Goal: Task Accomplishment & Management: Use online tool/utility

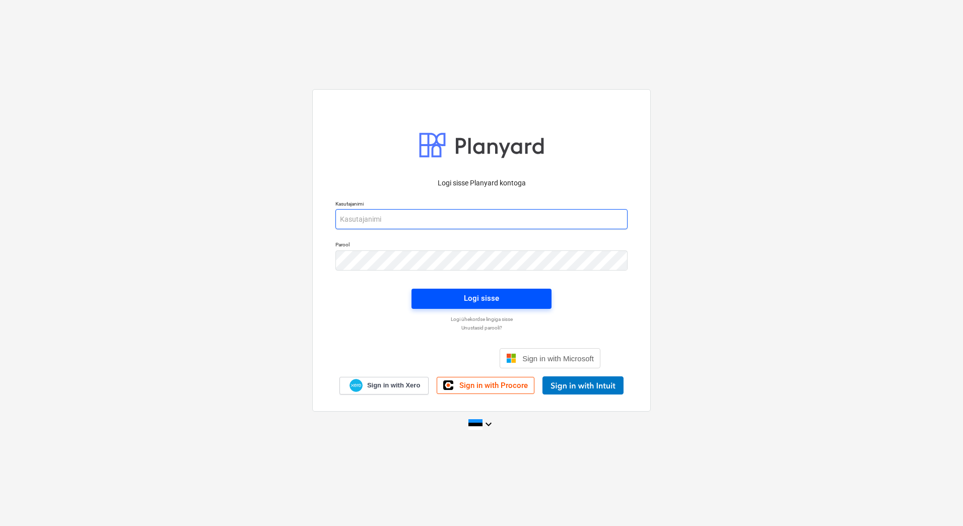
type input "[EMAIL_ADDRESS][PERSON_NAME][DOMAIN_NAME]"
click at [522, 296] on span "Logi sisse" at bounding box center [481, 298] width 116 height 13
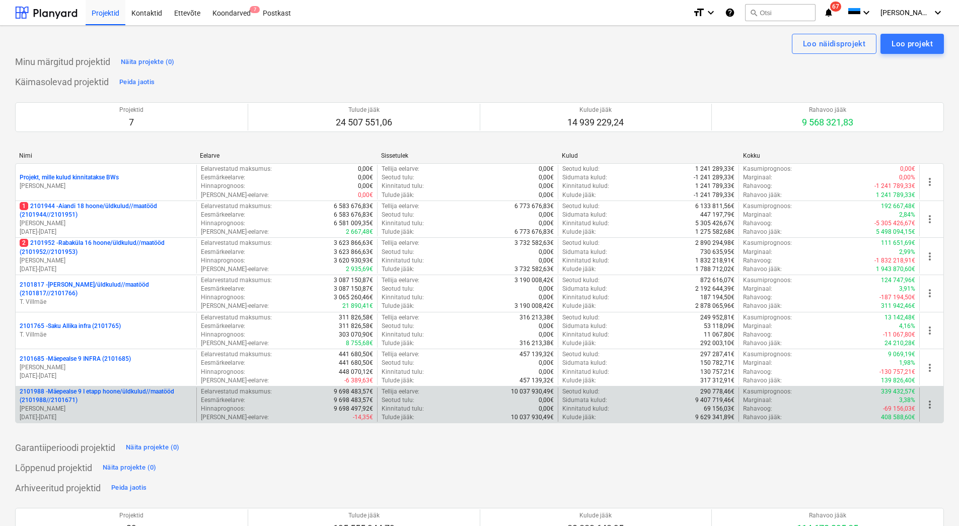
click at [108, 401] on p "2101988 - Mäepealse 9 I etapp hoone/üldkulud//maatööd (2101988//2101671)" at bounding box center [106, 395] width 173 height 17
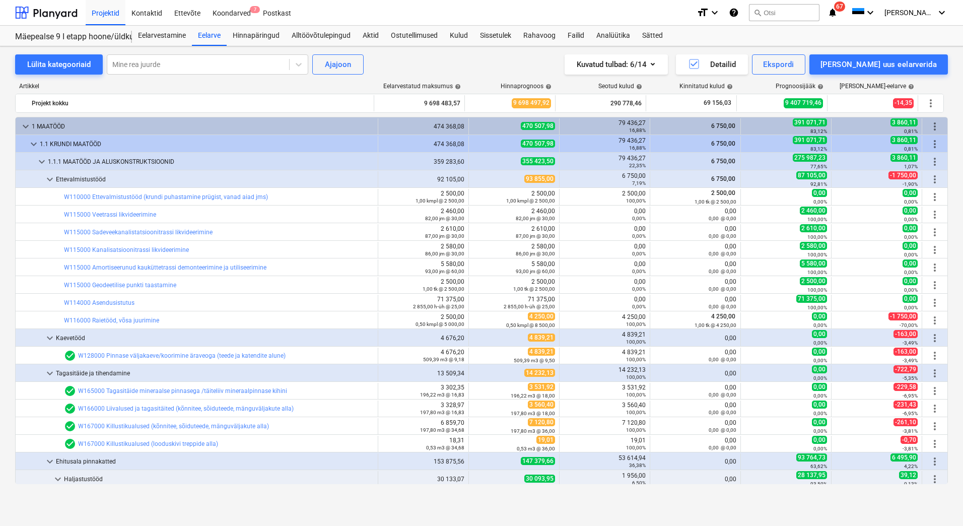
scroll to position [20, 0]
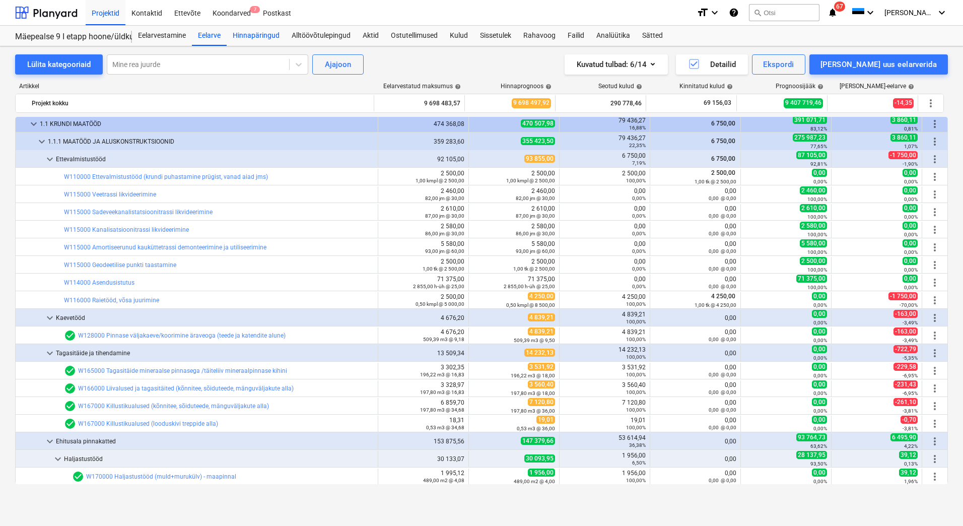
click at [268, 34] on div "Hinnapäringud" at bounding box center [256, 36] width 59 height 20
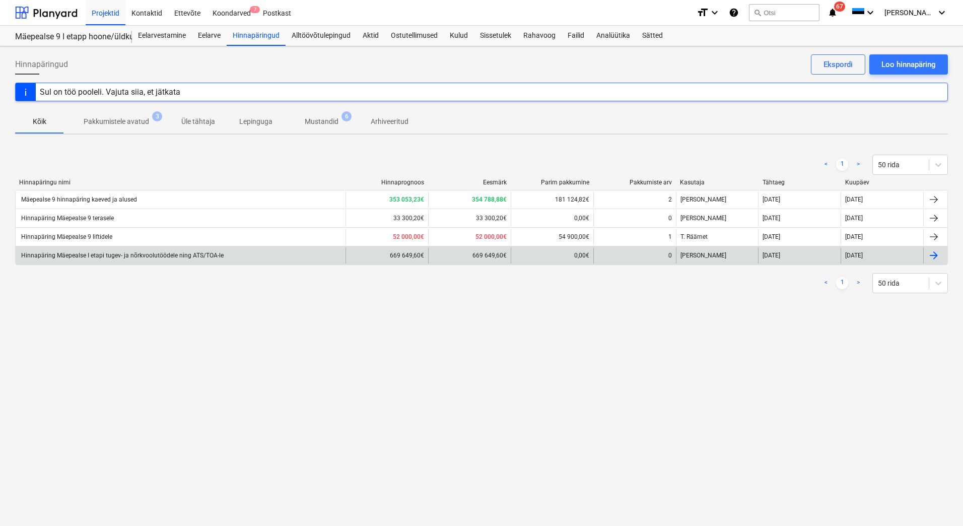
click at [260, 251] on div "Hinnapäring Mäepealse I etapi tugev- ja nõrkvoolutöödele ning ATS/TOA-le" at bounding box center [181, 255] width 330 height 16
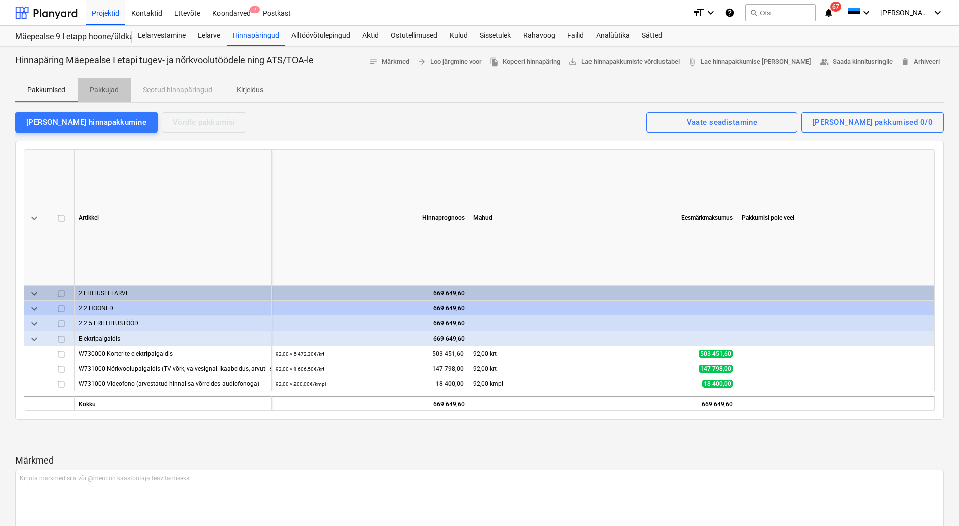
click at [109, 88] on p "Pakkujad" at bounding box center [104, 90] width 29 height 11
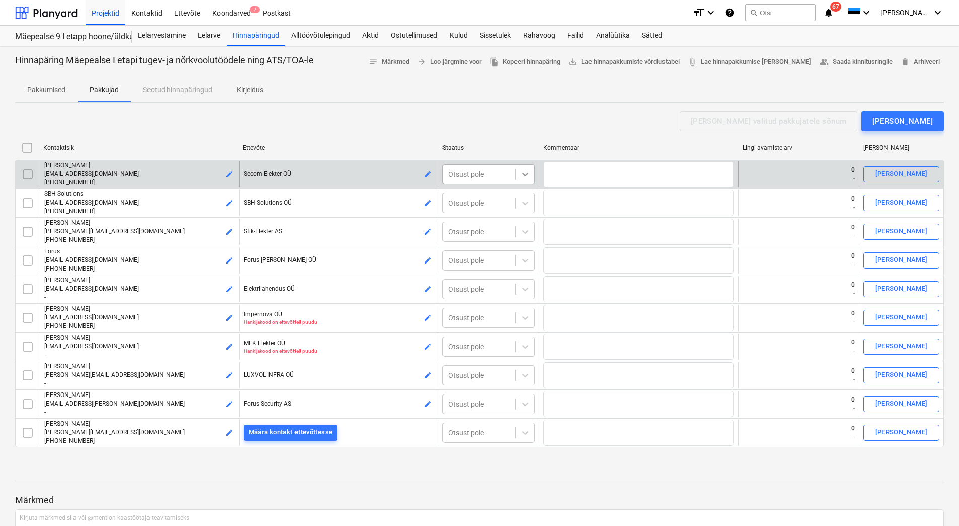
click at [522, 174] on icon at bounding box center [525, 174] width 10 height 10
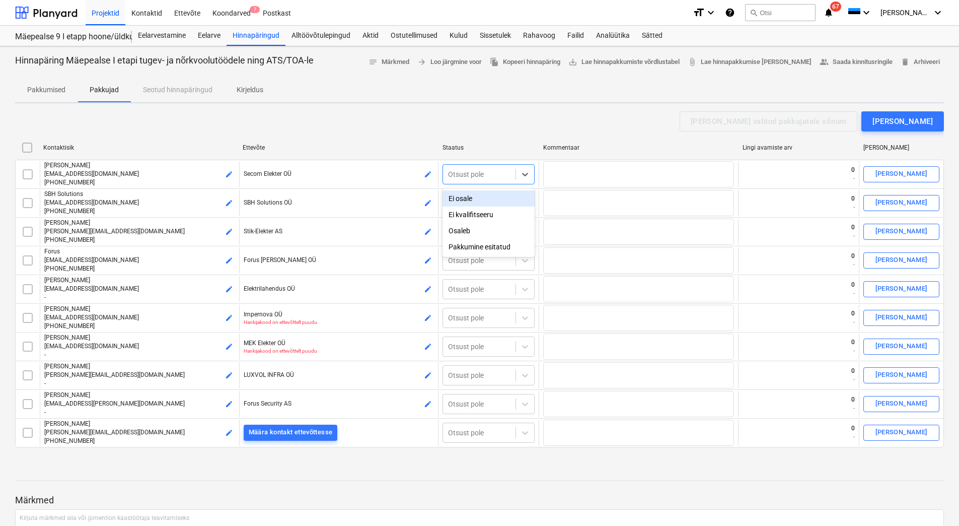
click at [479, 199] on div "Ei osale" at bounding box center [489, 198] width 92 height 16
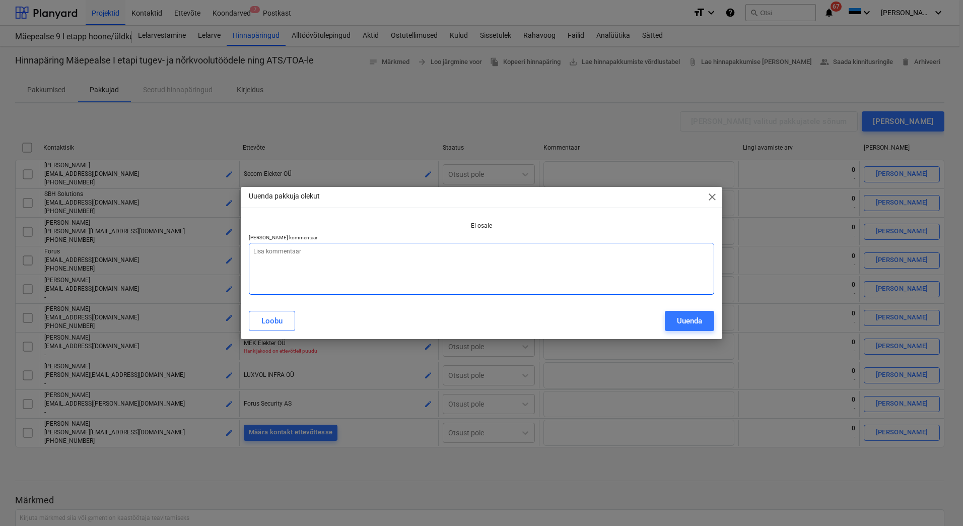
click at [344, 255] on textarea at bounding box center [481, 269] width 465 height 52
paste textarea "tööga kaetud järgmise aasta lõpuni"
type textarea "x"
type textarea "tööga kaetud järgmise aasta lõpuni"
click at [254, 250] on textarea "tööga kaetud järgmise aasta lõpuni" at bounding box center [481, 269] width 465 height 52
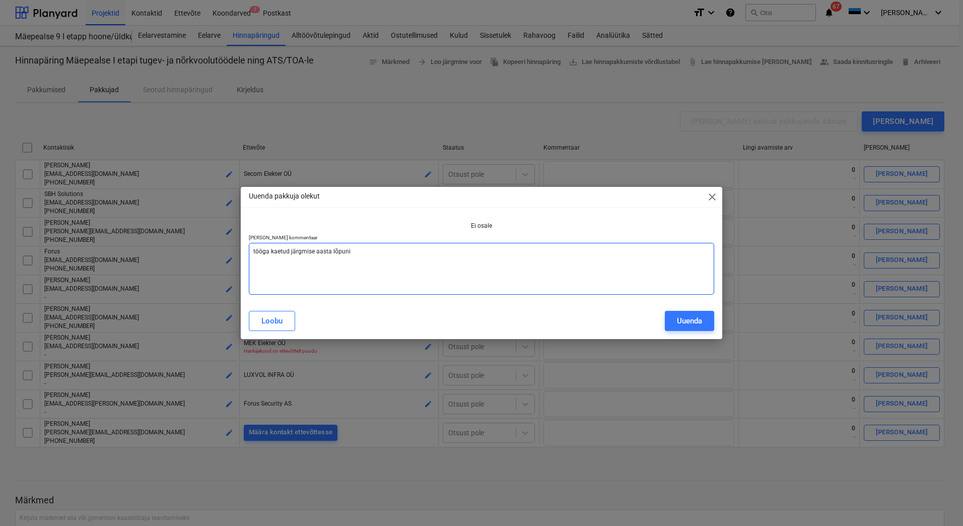
type textarea "x"
type textarea "ööga kaetud järgmise aasta lõpuni"
type textarea "x"
type textarea "Tööga kaetud järgmise aasta lõpuni"
click at [690, 322] on div "Uuenda" at bounding box center [689, 320] width 25 height 13
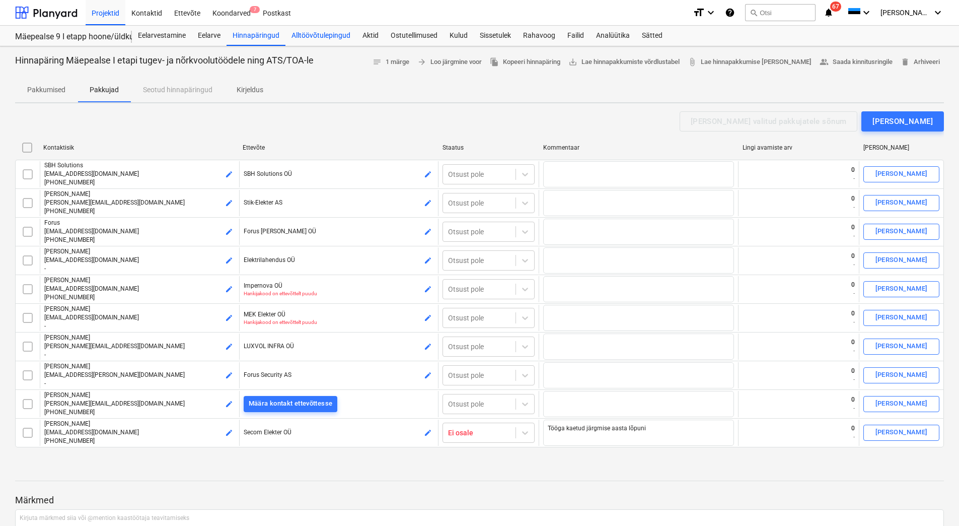
click at [342, 32] on div "Alltöövõtulepingud" at bounding box center [320, 36] width 71 height 20
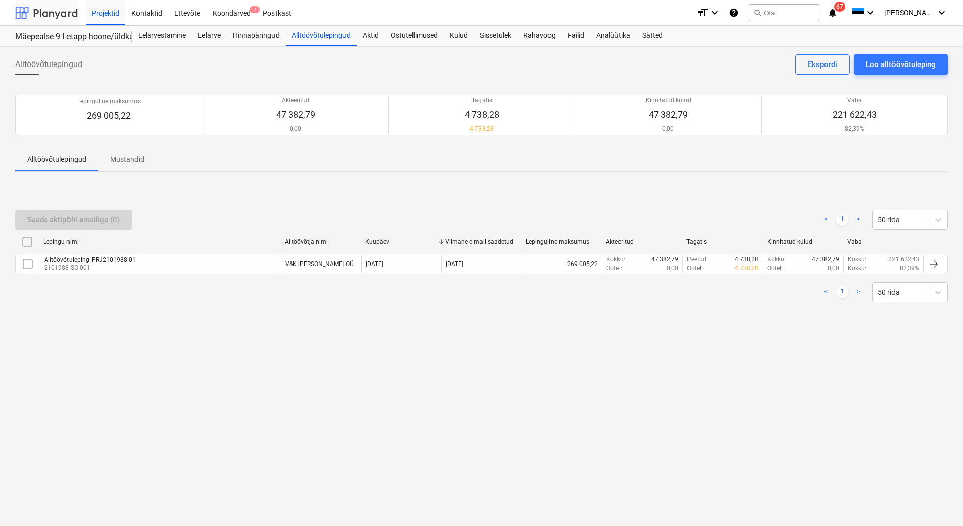
click at [41, 14] on div at bounding box center [46, 12] width 62 height 25
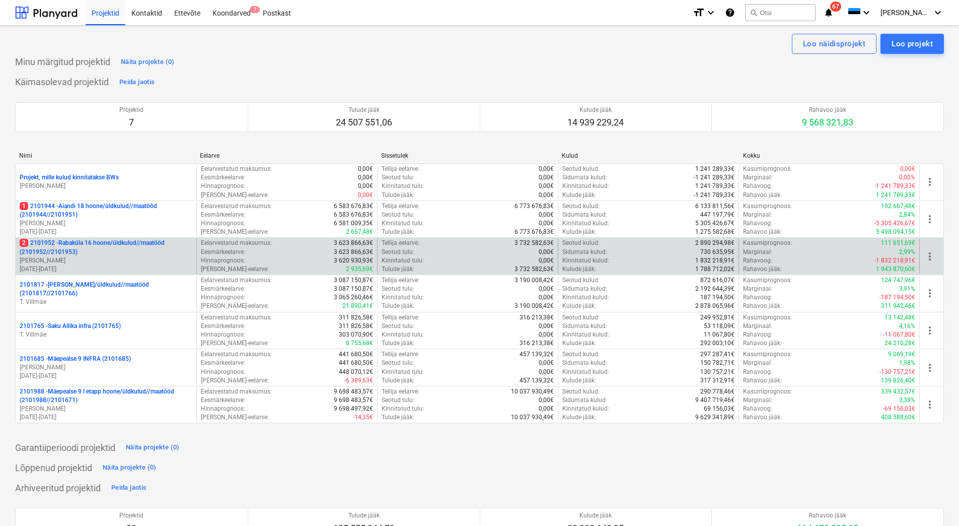
click at [100, 253] on p "2 2101952 - [GEOGRAPHIC_DATA] 16 hoone/üldkulud//maatööd (2101952//2101953)" at bounding box center [106, 247] width 173 height 17
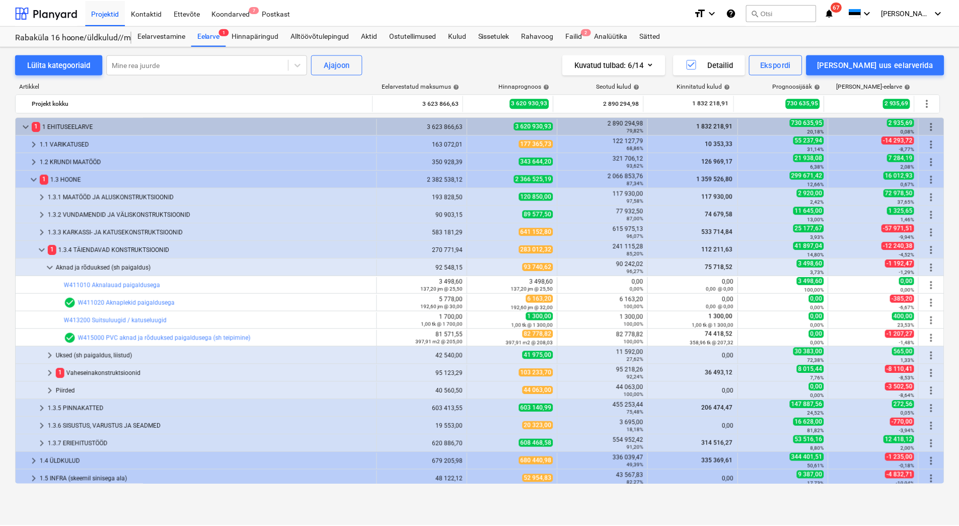
scroll to position [56, 0]
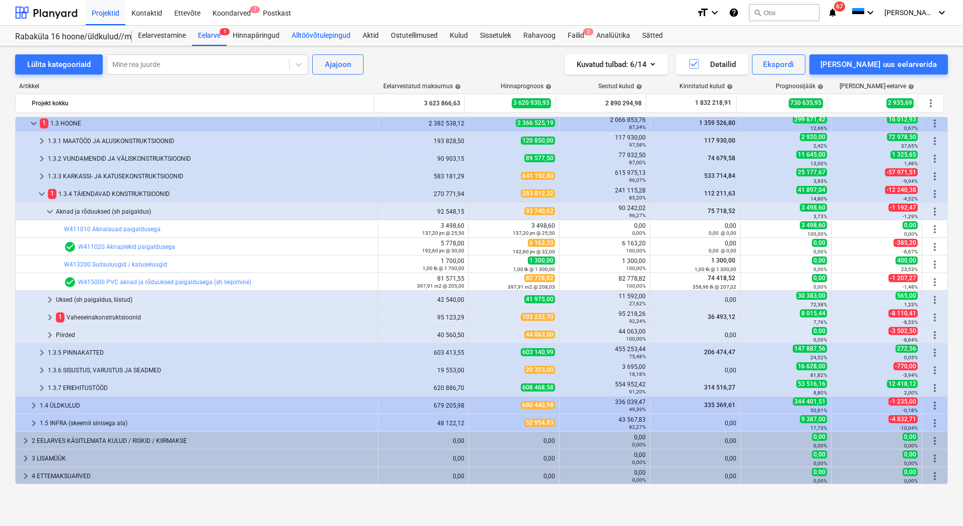
click at [312, 35] on div "Alltöövõtulepingud" at bounding box center [320, 36] width 71 height 20
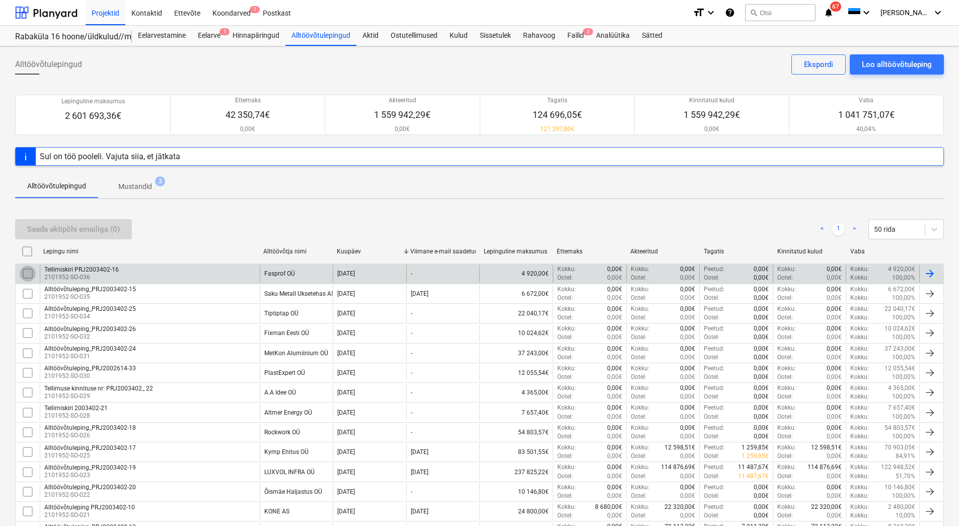
click at [29, 272] on input "checkbox" at bounding box center [28, 273] width 16 height 16
click at [70, 230] on div "Saada aktipõhi emailiga (1)" at bounding box center [73, 229] width 93 height 13
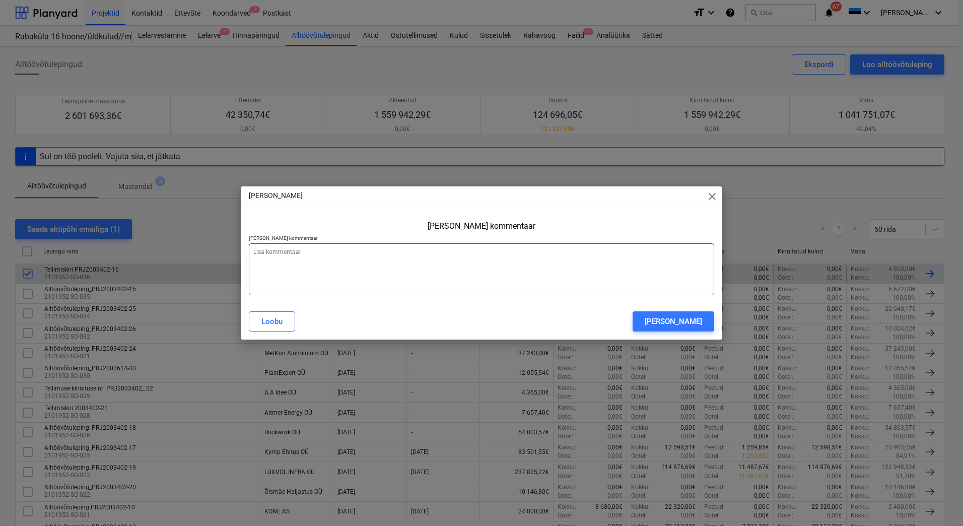
click at [405, 272] on textarea at bounding box center [481, 269] width 465 height 52
type textarea "x"
type textarea "S"
type textarea "x"
type textarea "Sa"
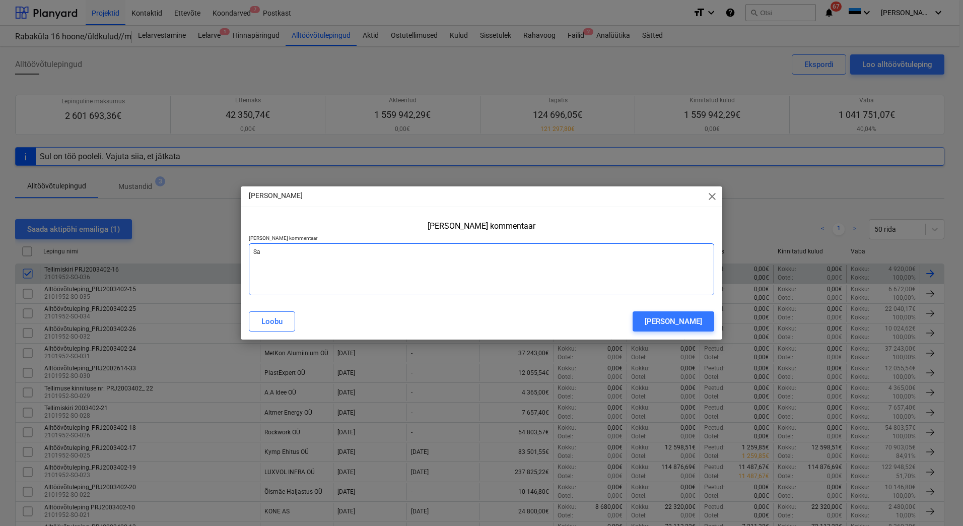
type textarea "x"
type textarea "Saa"
type textarea "x"
type textarea "Saad"
type textarea "x"
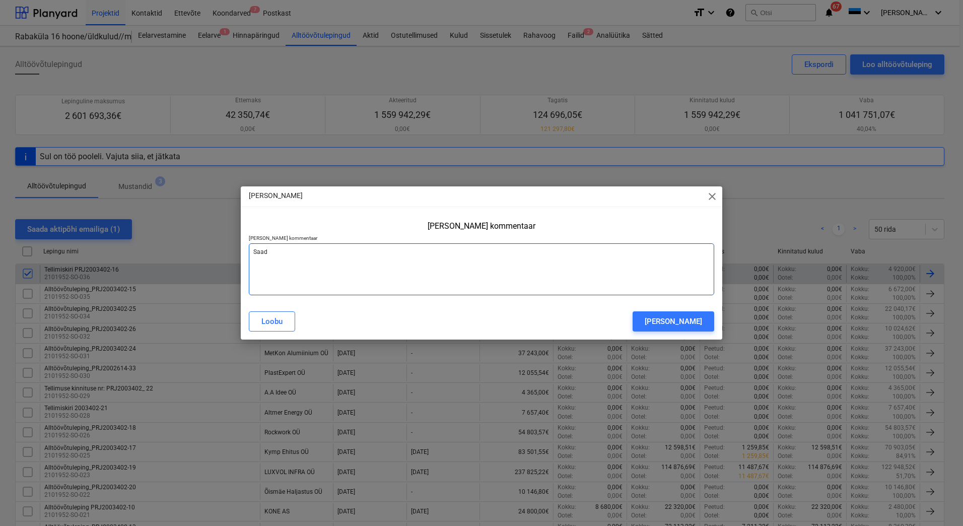
type textarea "Saa"
type textarea "x"
type textarea "Sa"
type textarea "x"
type textarea "S"
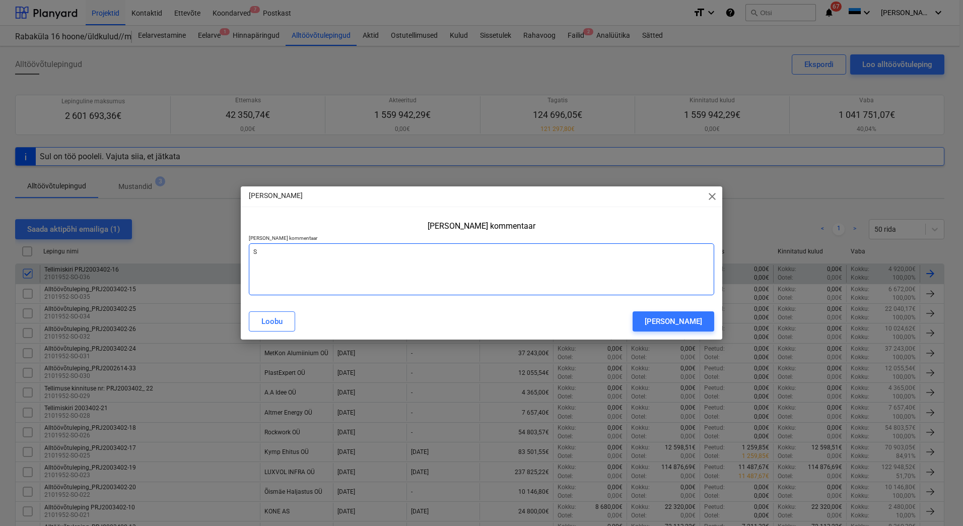
type textarea "x"
type textarea "E"
type textarea "x"
type textarea "Ed"
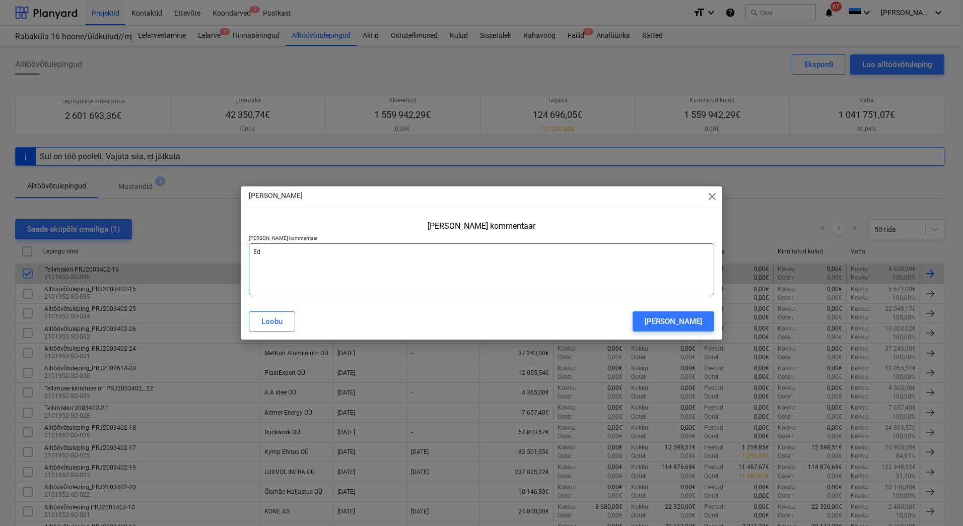
type textarea "x"
type textarea "Eda"
type textarea "x"
type textarea "Edas"
type textarea "x"
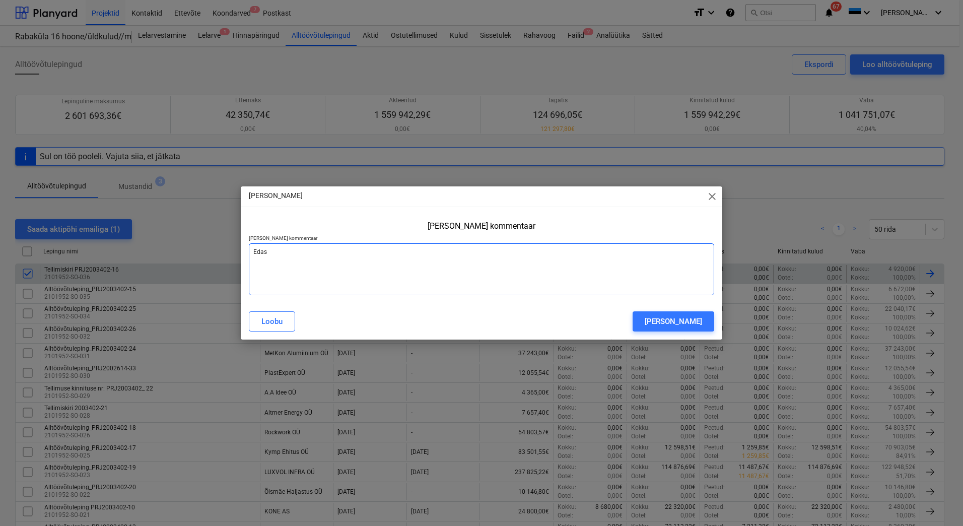
type textarea "Edast"
type textarea "x"
type textarea "Edasta"
type textarea "x"
type textarea "Edastan"
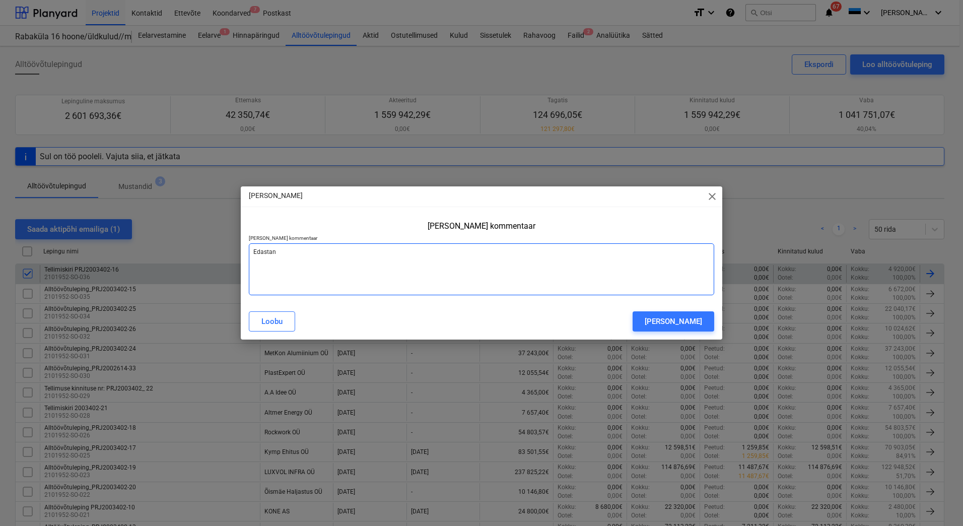
type textarea "x"
type textarea "Edastan"
type textarea "x"
type textarea "Edastan a"
type textarea "x"
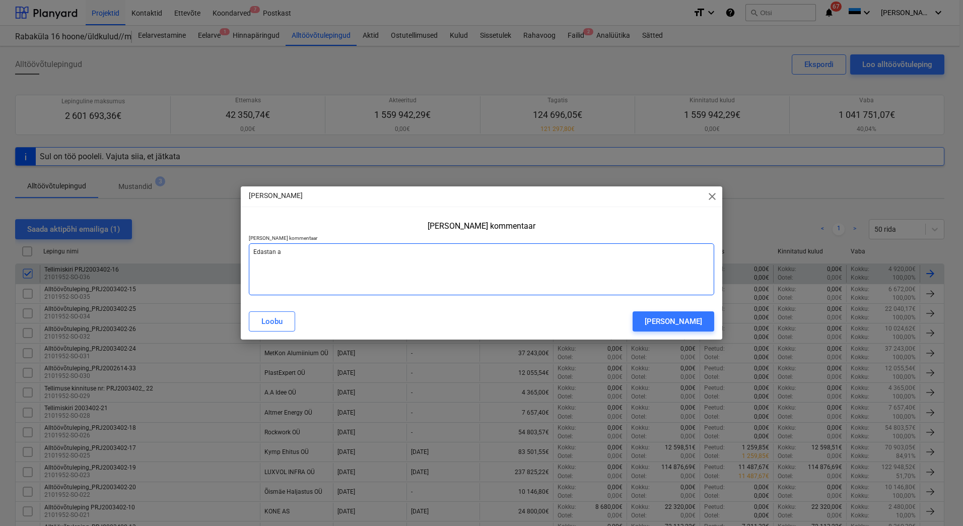
type textarea "Edastan ak"
type textarea "x"
type textarea "Edastan akt"
type textarea "x"
type textarea "Edastan akti"
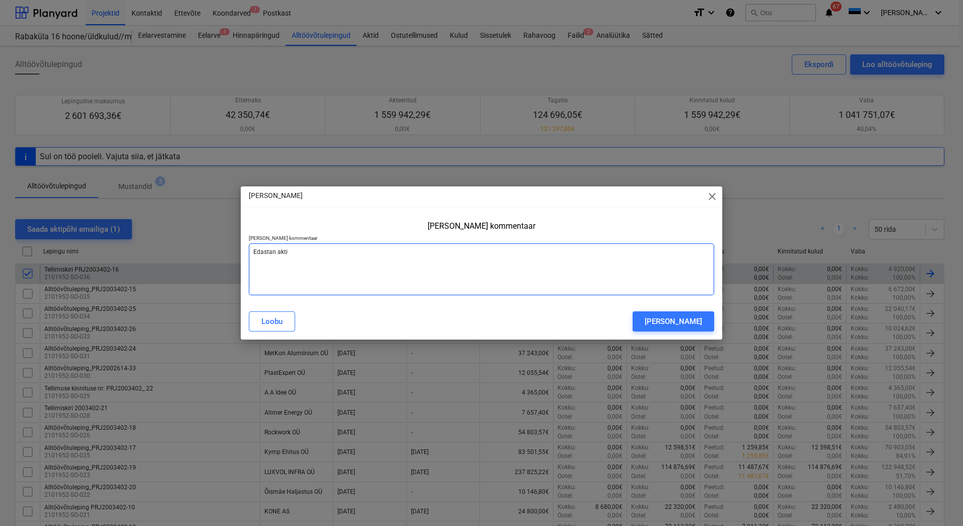
type textarea "x"
type textarea "Edastan akti"
type textarea "x"
type textarea "Edastan akti t"
type textarea "x"
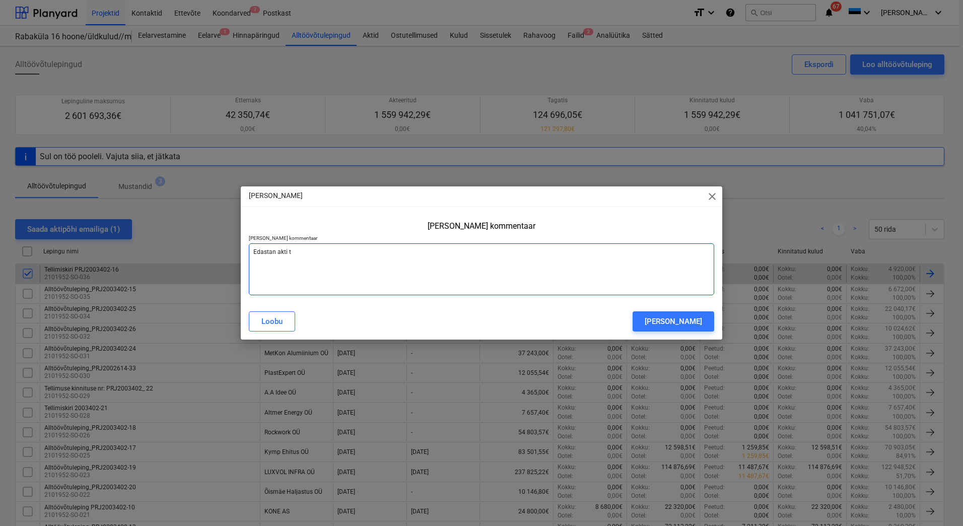
type textarea "Edastan akti tä"
type textarea "x"
type textarea "Edastan akti täi"
type textarea "x"
type textarea "Edastan akti [PERSON_NAME]"
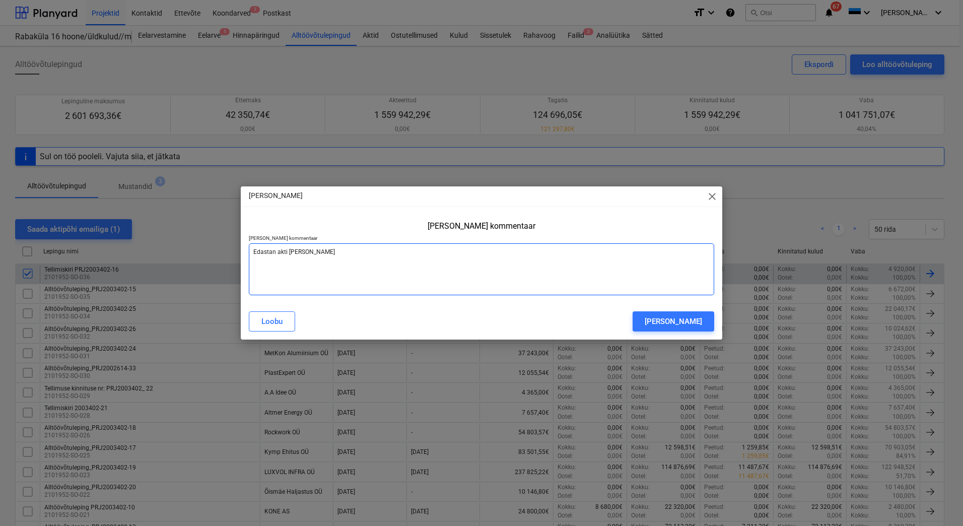
type textarea "x"
type textarea "Edastan akti täitm"
type textarea "x"
type textarea "Edastan akti täitmi"
type textarea "x"
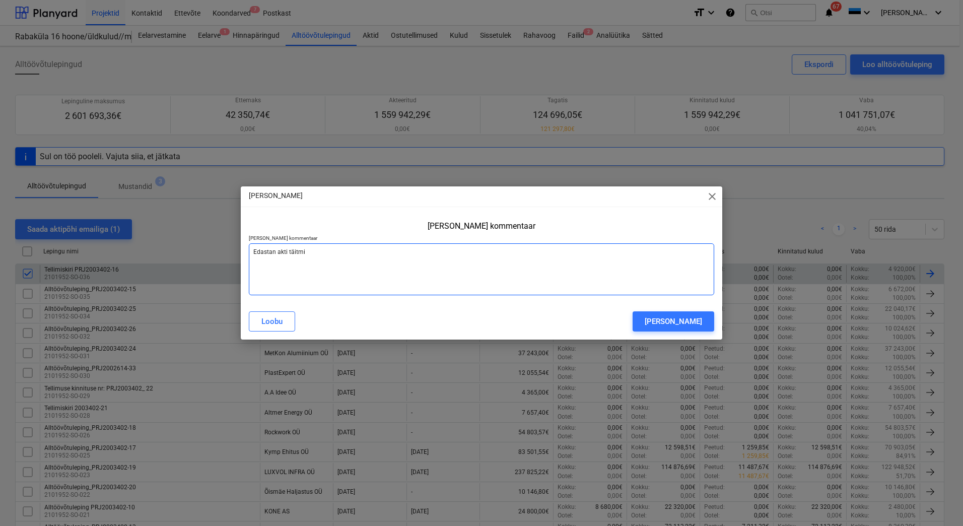
type textarea "Edastan akti täitmis"
type textarea "x"
type textarea "Edastan akti täitmise"
type textarea "x"
type textarea "Edastan akti täitmisek"
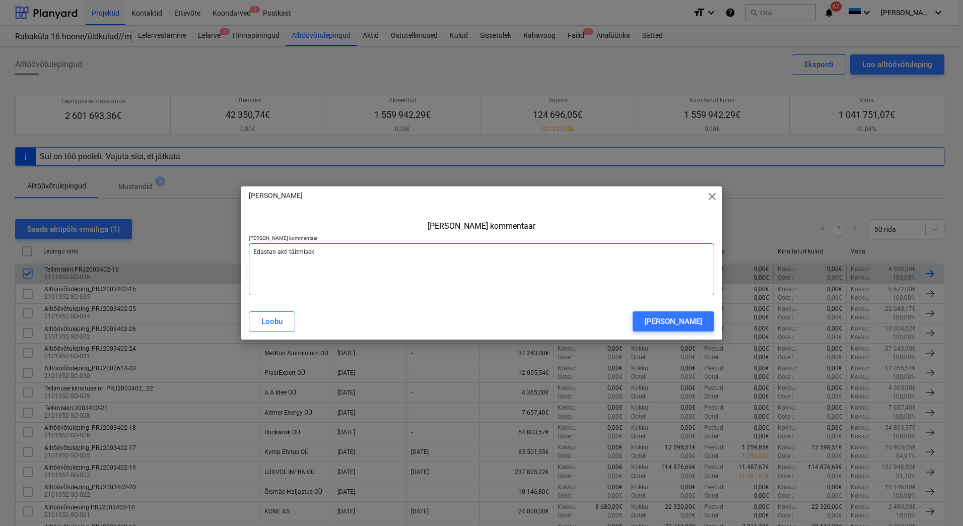
type textarea "x"
type textarea "Edastan akti täitmiseks"
click at [670, 320] on div "[PERSON_NAME]" at bounding box center [672, 321] width 57 height 13
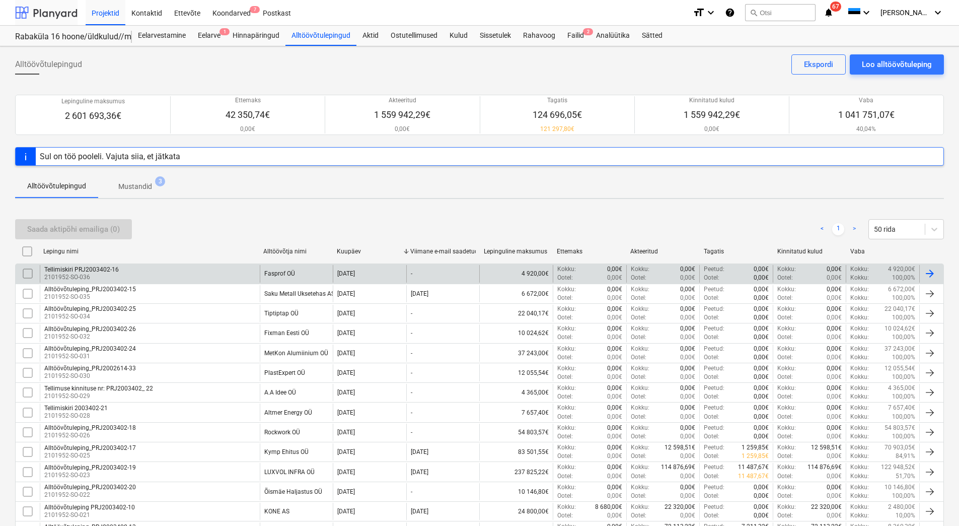
click at [53, 16] on div at bounding box center [46, 12] width 62 height 25
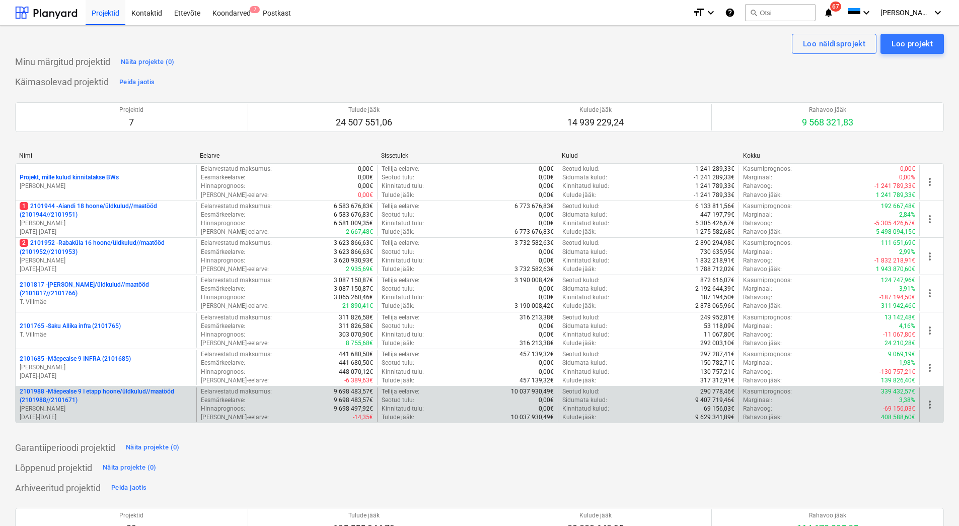
click at [99, 408] on p "[PERSON_NAME]" at bounding box center [106, 408] width 173 height 9
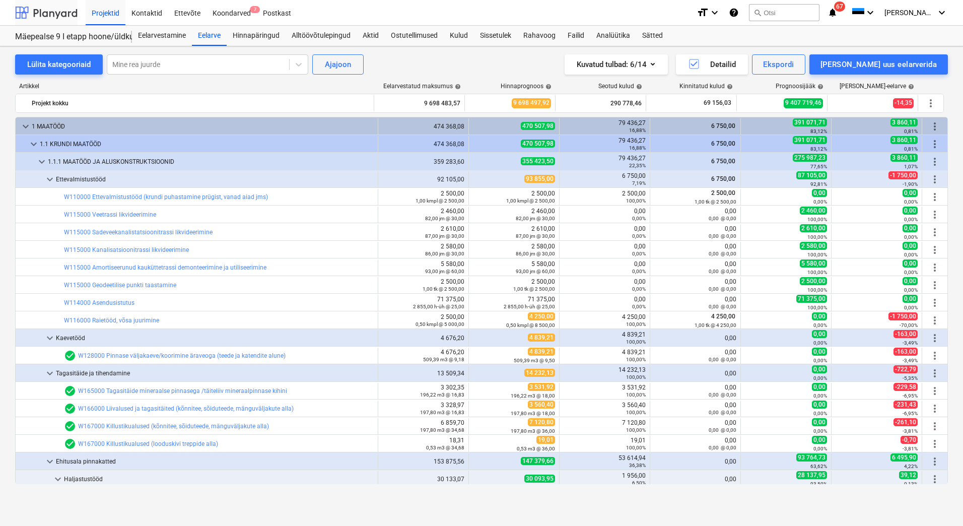
click at [37, 10] on div at bounding box center [46, 12] width 62 height 25
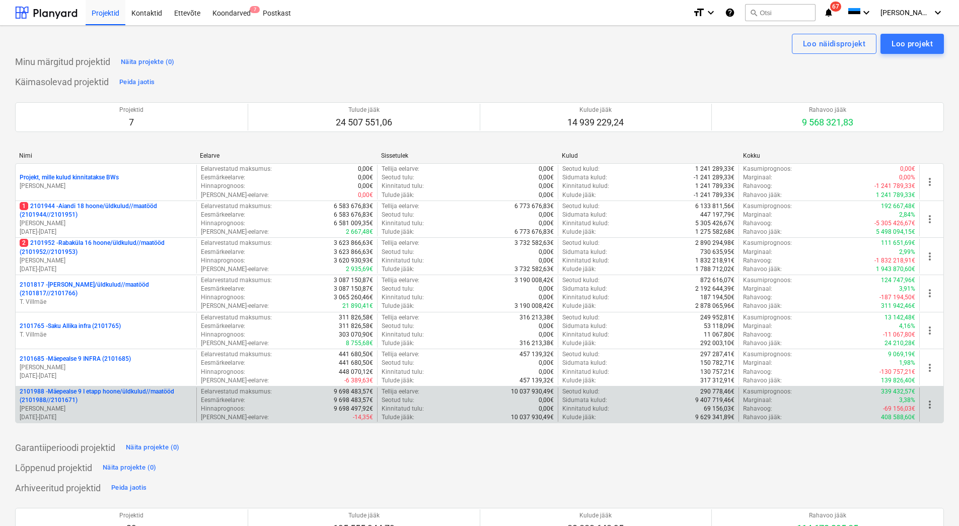
click at [80, 398] on p "2101988 - Mäepealse 9 I etapp hoone/üldkulud//maatööd (2101988//2101671)" at bounding box center [106, 395] width 173 height 17
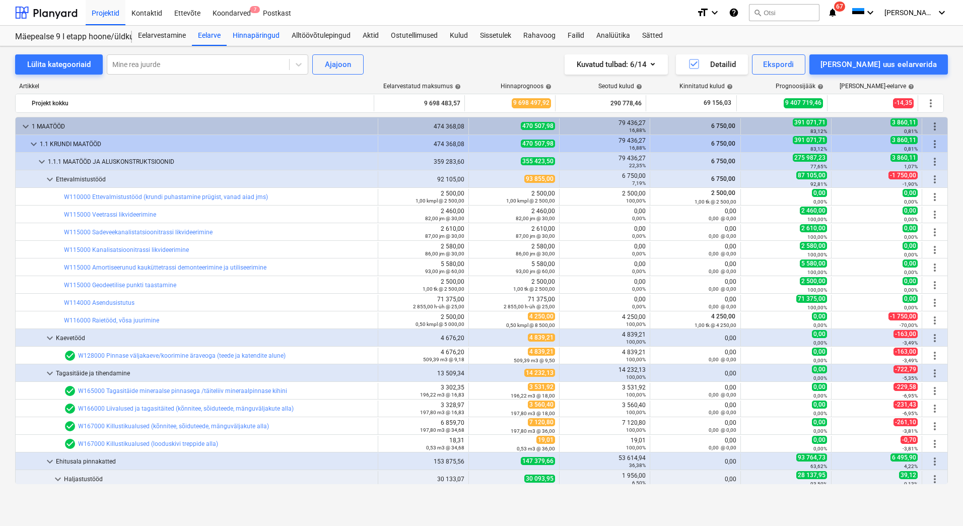
click at [253, 33] on div "Hinnapäringud" at bounding box center [256, 36] width 59 height 20
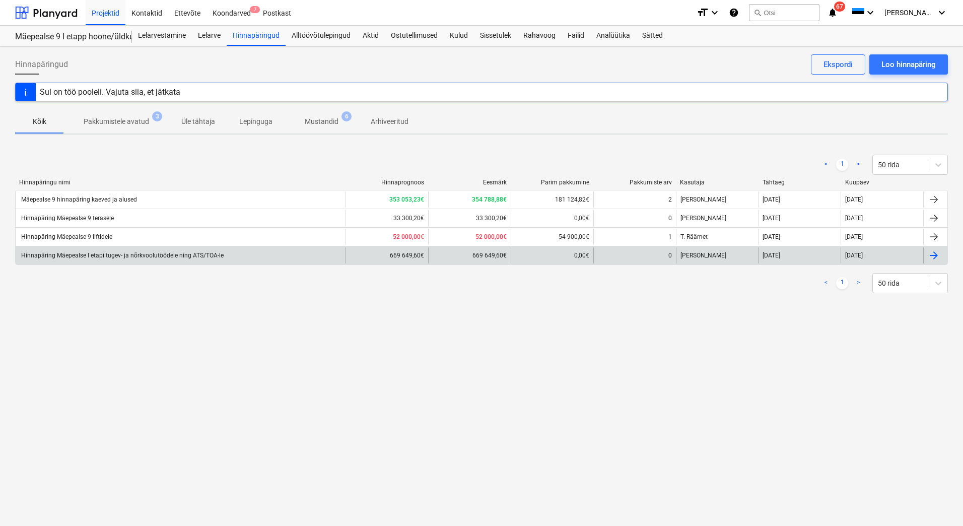
click at [135, 257] on div "Hinnapäring Mäepealse I etapi tugev- ja nõrkvoolutöödele ning ATS/TOA-le" at bounding box center [122, 255] width 204 height 7
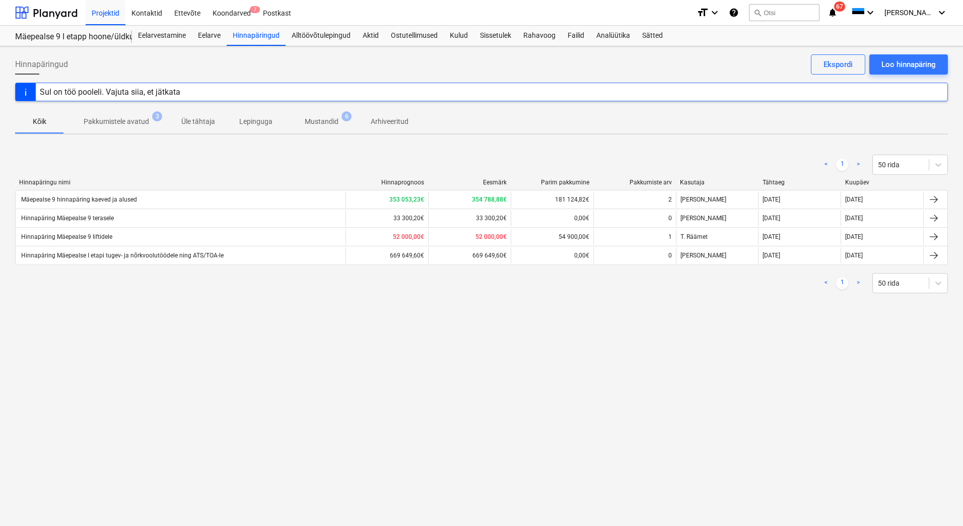
click at [317, 122] on p "Mustandid" at bounding box center [322, 121] width 34 height 11
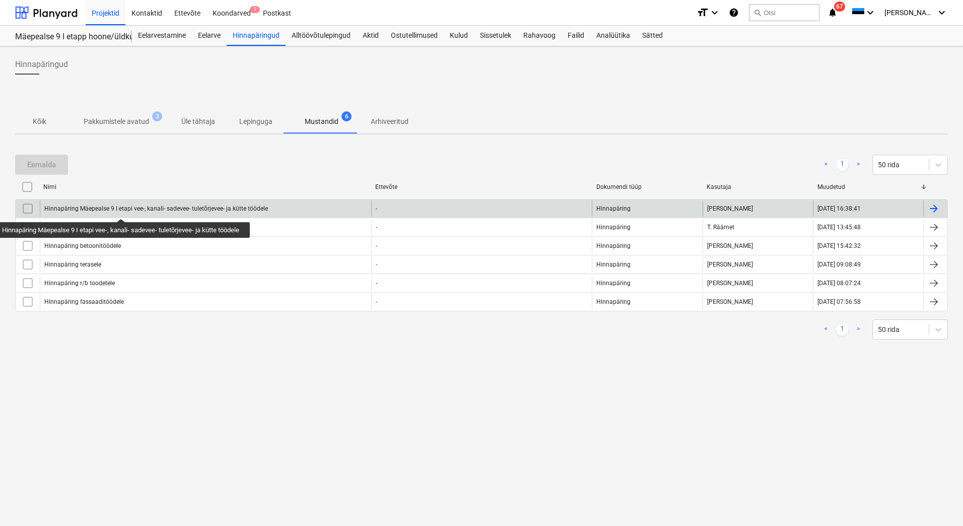
click at [122, 209] on div "Hinnapäring Mäepealse 9 I etapi vee-, kanali- sadevee- tuletõrjevee- ja kütte t…" at bounding box center [156, 208] width 224 height 7
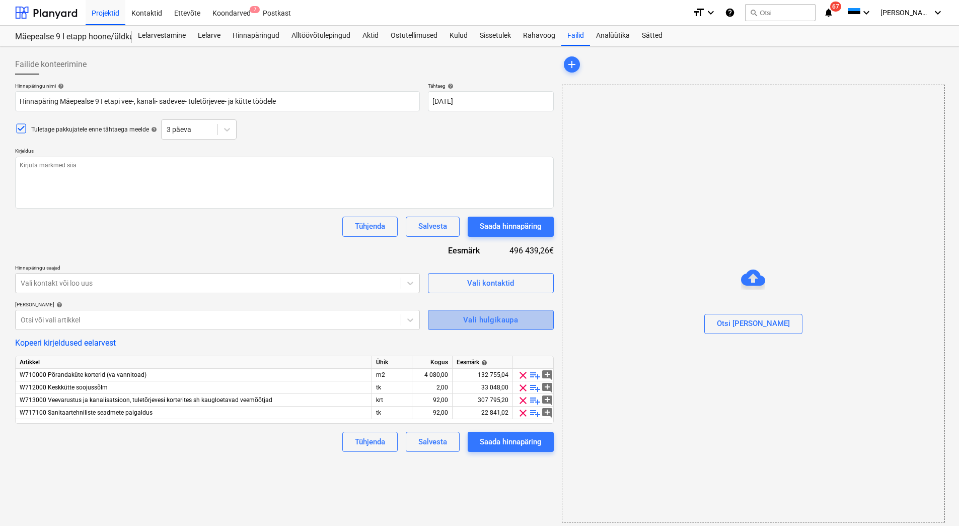
click at [488, 319] on div "Vali hulgikaupa" at bounding box center [490, 319] width 55 height 13
type textarea "x"
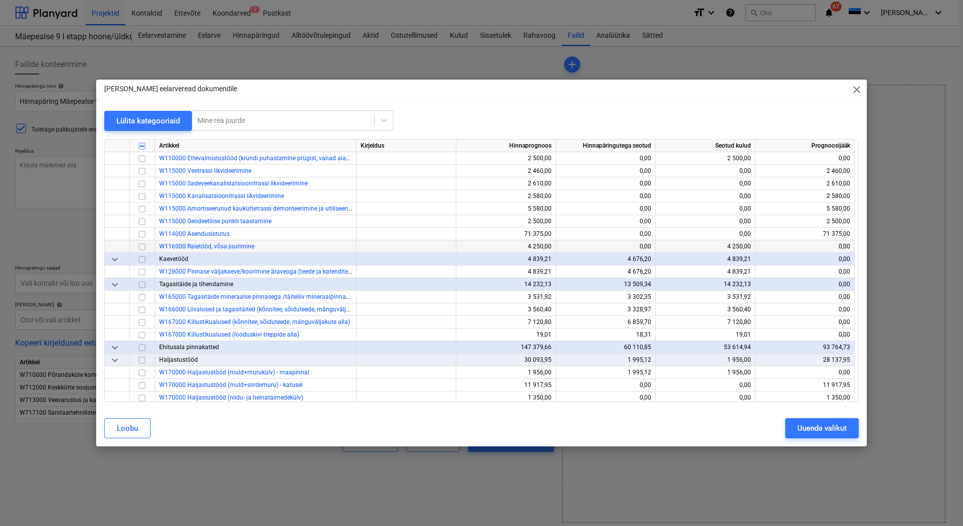
scroll to position [101, 0]
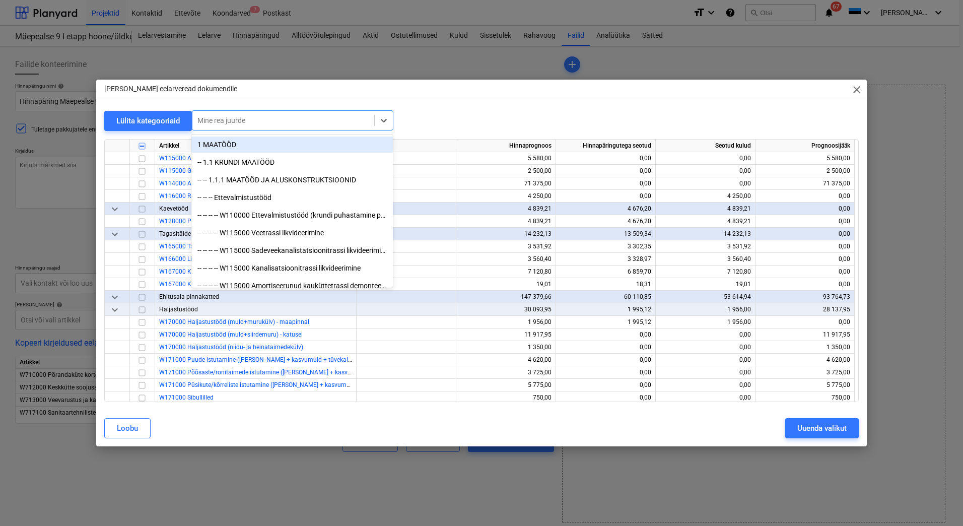
click at [267, 119] on div at bounding box center [283, 120] width 172 height 10
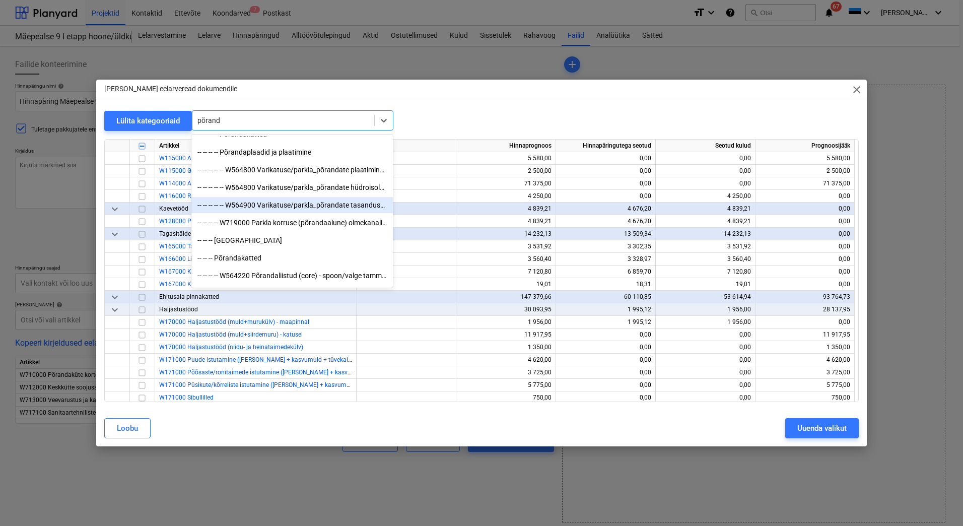
scroll to position [151, 0]
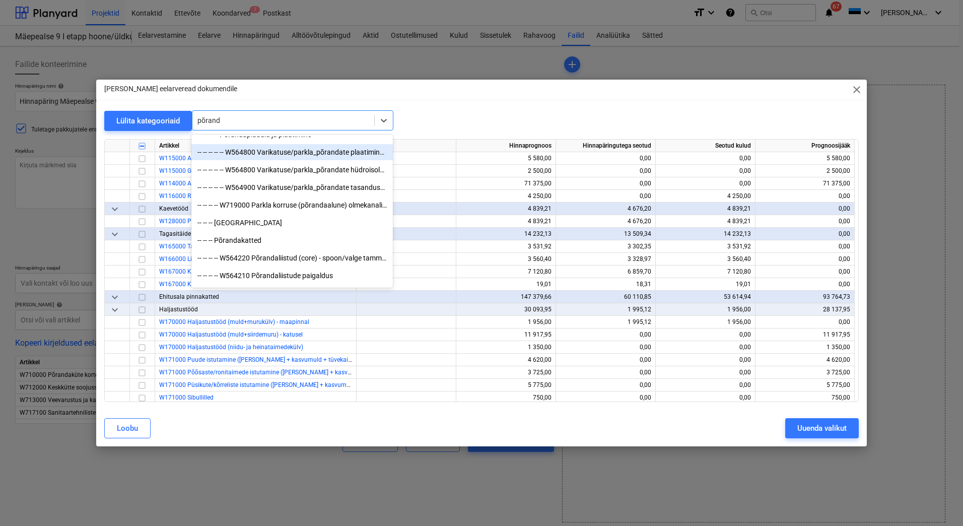
type input "põrand"
click at [468, 105] on div "[PERSON_NAME] eelarveread dokumendile close Lülita kategooriaid option -- -- --…" at bounding box center [481, 263] width 770 height 367
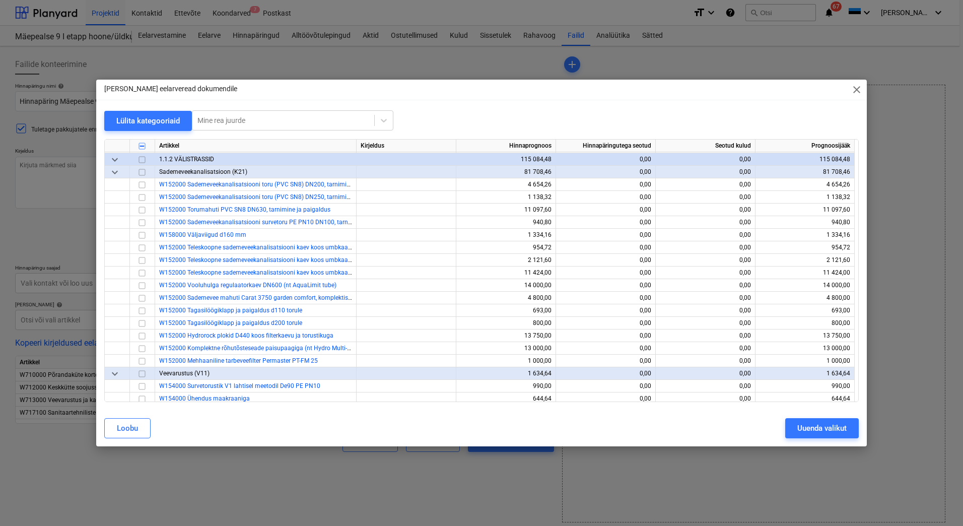
scroll to position [1007, 0]
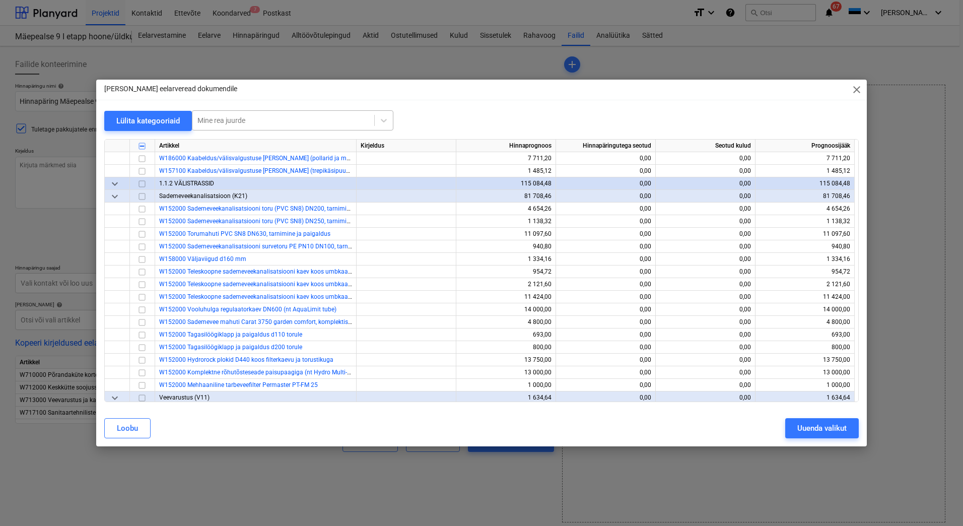
click at [225, 119] on div at bounding box center [283, 120] width 172 height 10
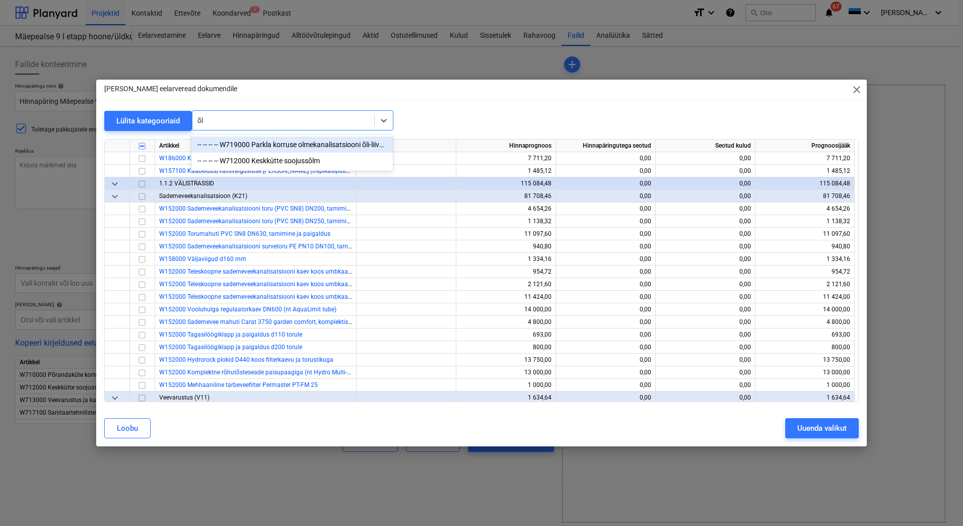
type input "õli"
click at [258, 144] on div "-- -- -- -- W719000 Parkla korruse olmekanalisatsiooni õli-liivapüüdur" at bounding box center [291, 144] width 201 height 16
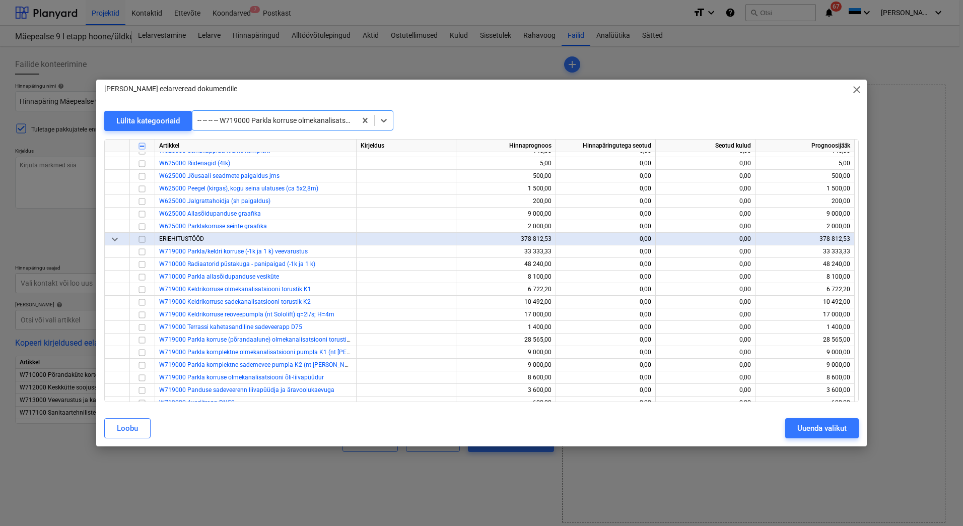
scroll to position [3726, 0]
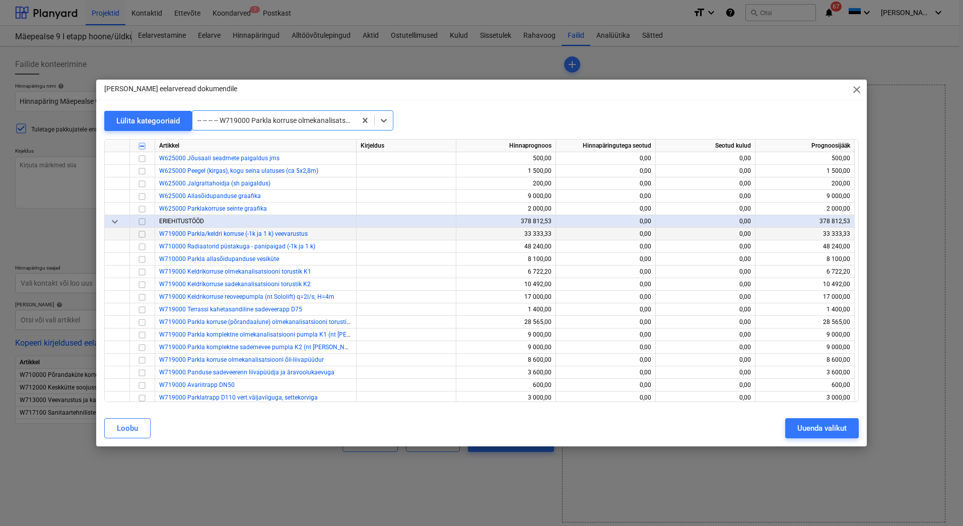
click at [139, 232] on input "checkbox" at bounding box center [142, 234] width 12 height 12
click at [141, 245] on input "checkbox" at bounding box center [142, 247] width 12 height 12
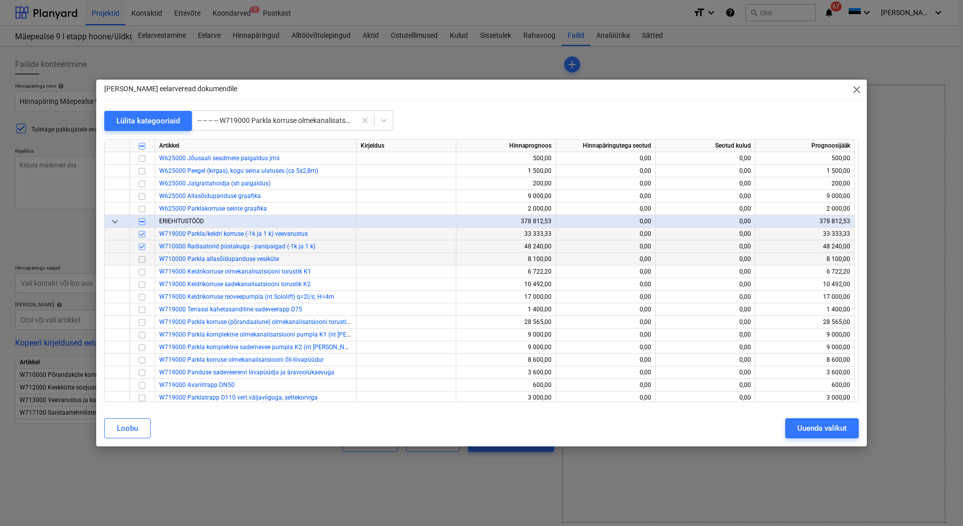
click at [141, 260] on input "checkbox" at bounding box center [142, 259] width 12 height 12
click at [141, 271] on input "checkbox" at bounding box center [142, 272] width 12 height 12
click at [141, 282] on input "checkbox" at bounding box center [142, 284] width 12 height 12
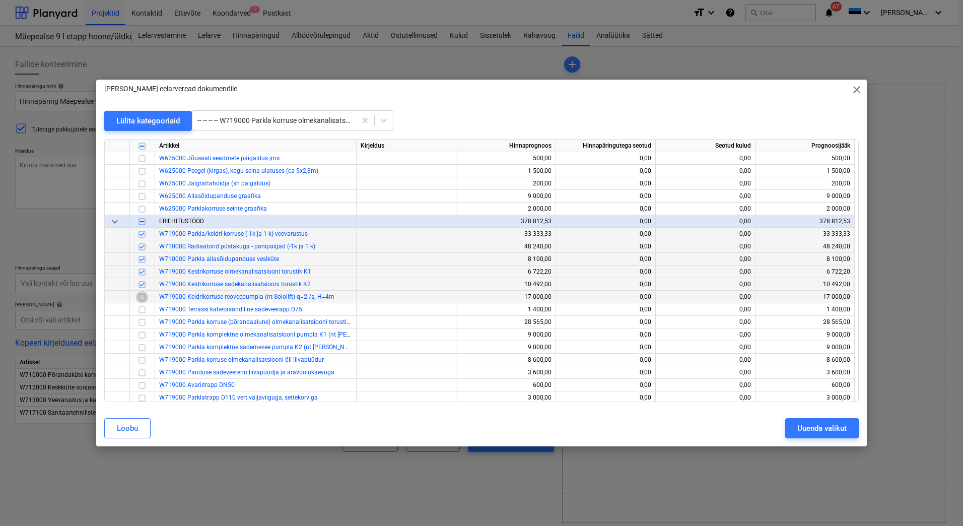
click at [142, 297] on input "checkbox" at bounding box center [142, 297] width 12 height 12
click at [142, 321] on input "checkbox" at bounding box center [142, 322] width 12 height 12
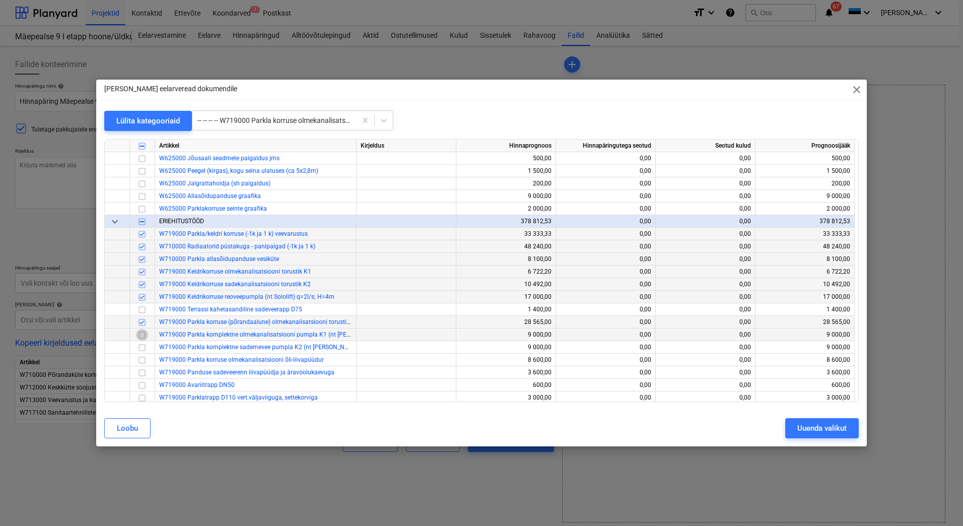
click at [140, 332] on input "checkbox" at bounding box center [142, 335] width 12 height 12
click at [142, 347] on input "checkbox" at bounding box center [142, 347] width 12 height 12
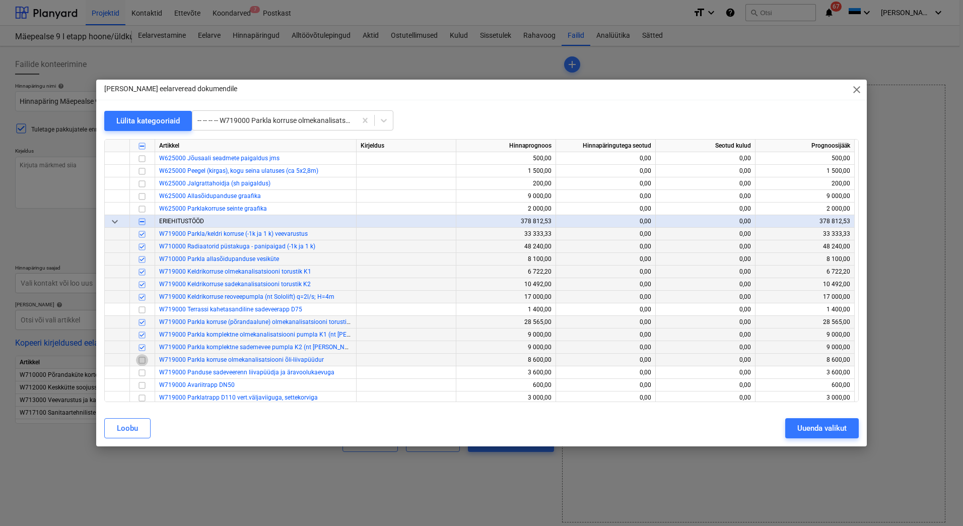
click at [143, 360] on input "checkbox" at bounding box center [142, 360] width 12 height 12
click at [141, 374] on input "checkbox" at bounding box center [142, 373] width 12 height 12
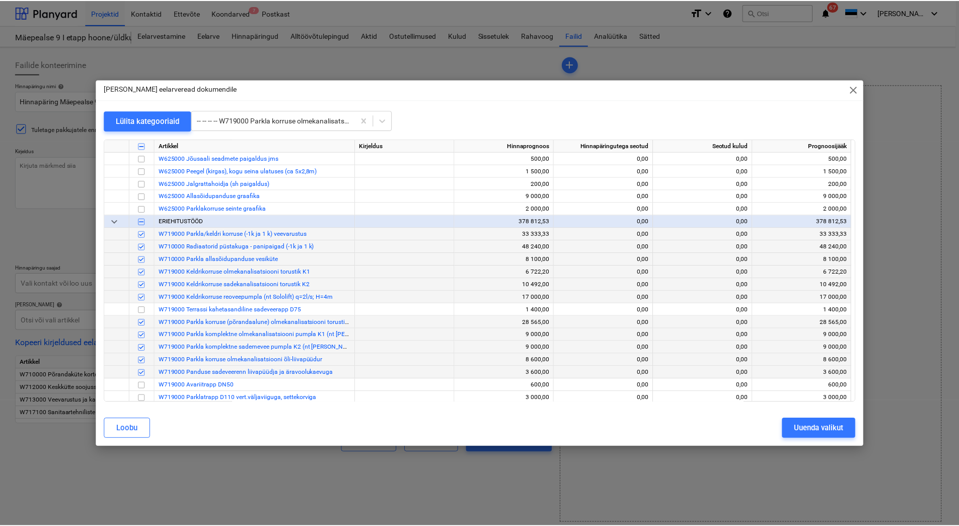
scroll to position [3776, 0]
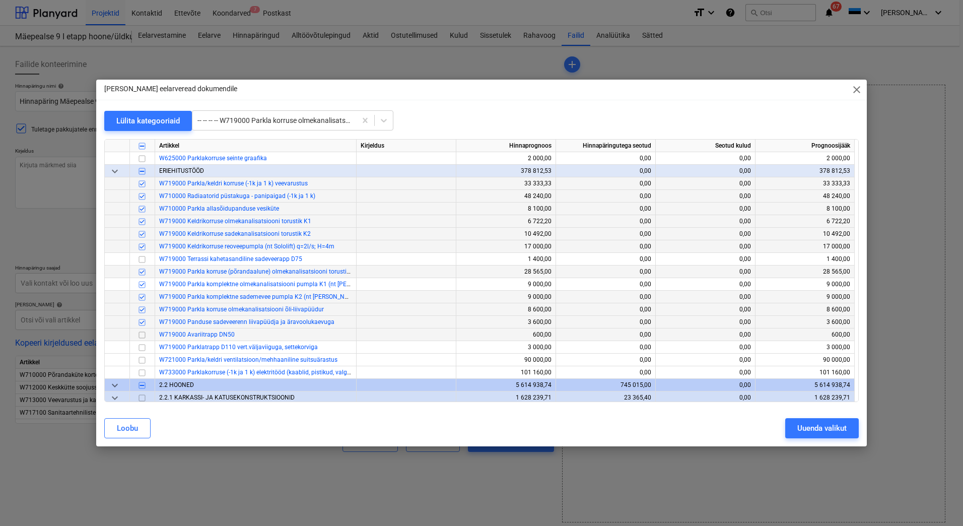
click at [141, 334] on input "checkbox" at bounding box center [142, 335] width 12 height 12
click at [141, 346] on input "checkbox" at bounding box center [142, 347] width 12 height 12
click at [812, 430] on div "Uuenda valikut" at bounding box center [821, 427] width 49 height 13
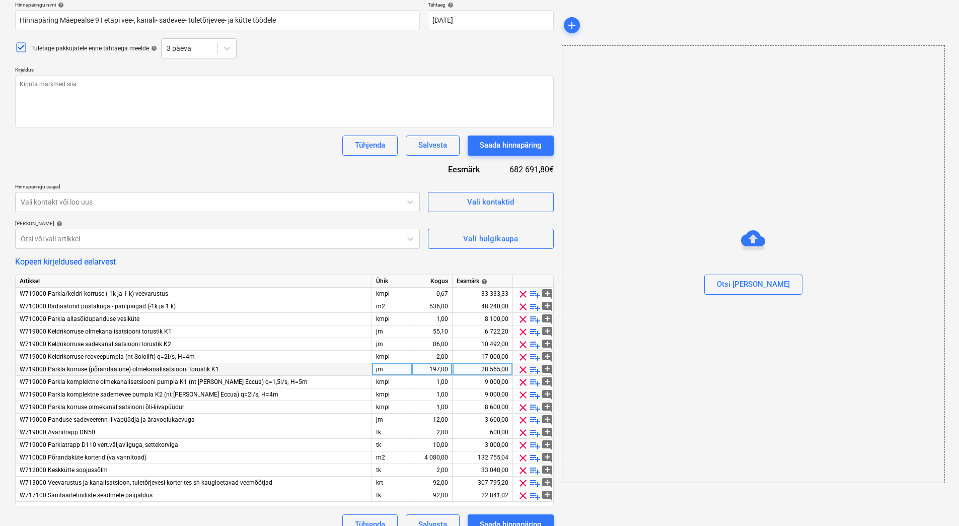
scroll to position [98, 0]
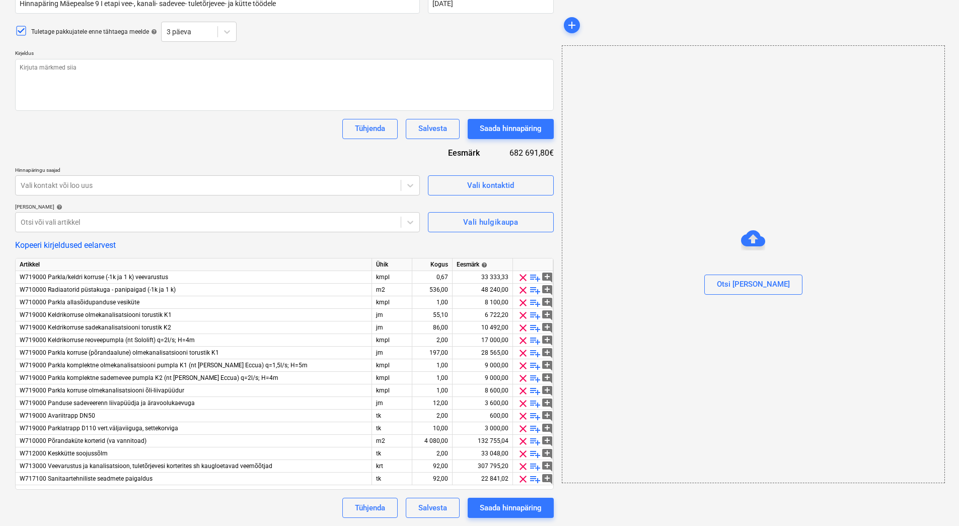
drag, startPoint x: 73, startPoint y: 16, endPoint x: 13, endPoint y: 128, distance: 127.1
click at [13, 128] on div "Failide konteerimine Hinnapäringu nimi help Hinnapäring Mäepealse 9 I etapi vee…" at bounding box center [284, 237] width 547 height 569
click at [522, 339] on span "clear" at bounding box center [523, 340] width 12 height 12
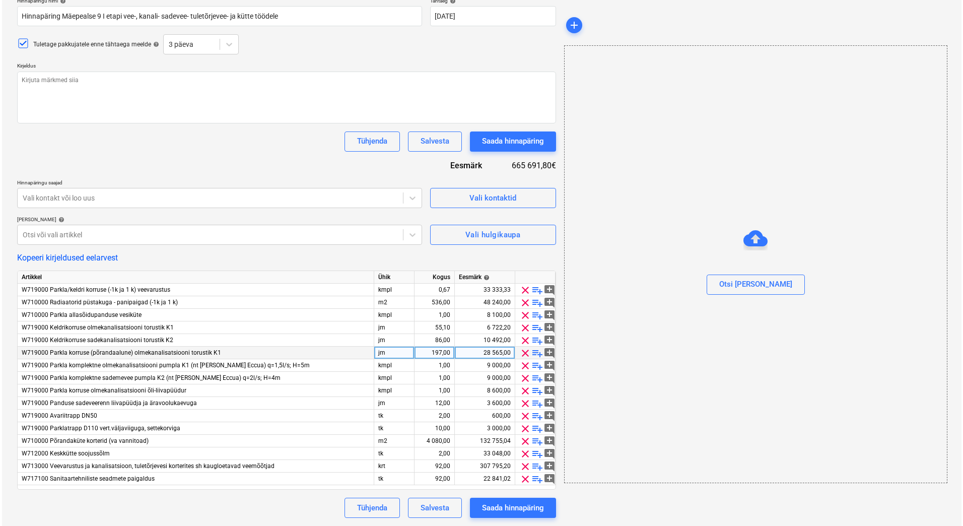
scroll to position [85, 0]
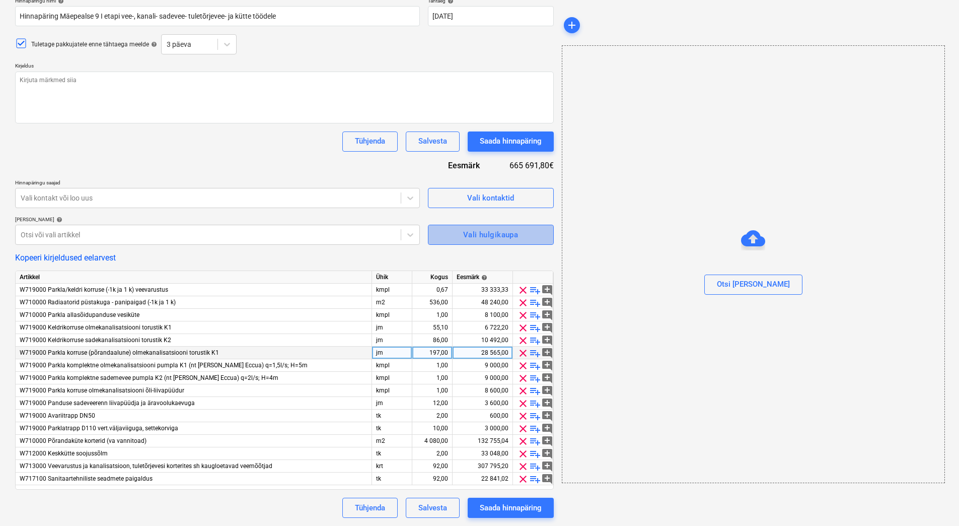
click at [489, 237] on div "Vali hulgikaupa" at bounding box center [490, 234] width 55 height 13
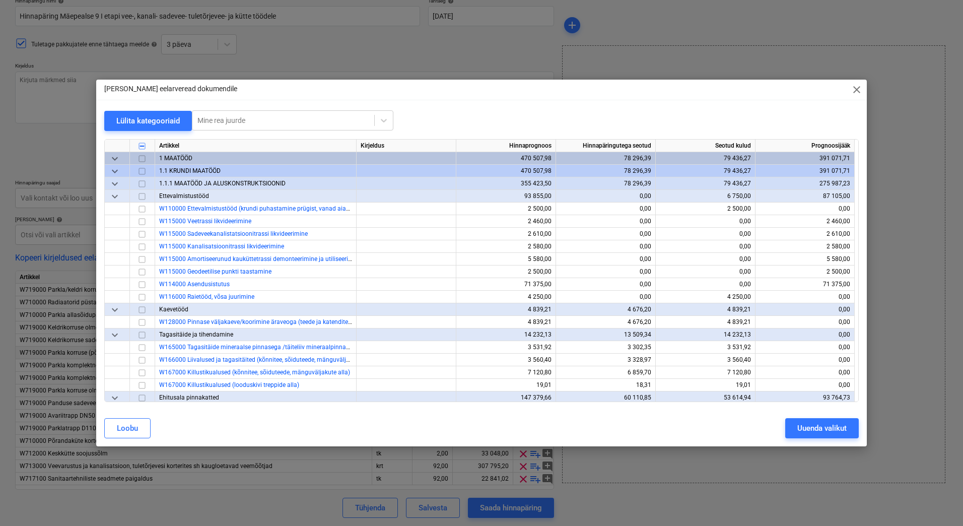
type textarea "x"
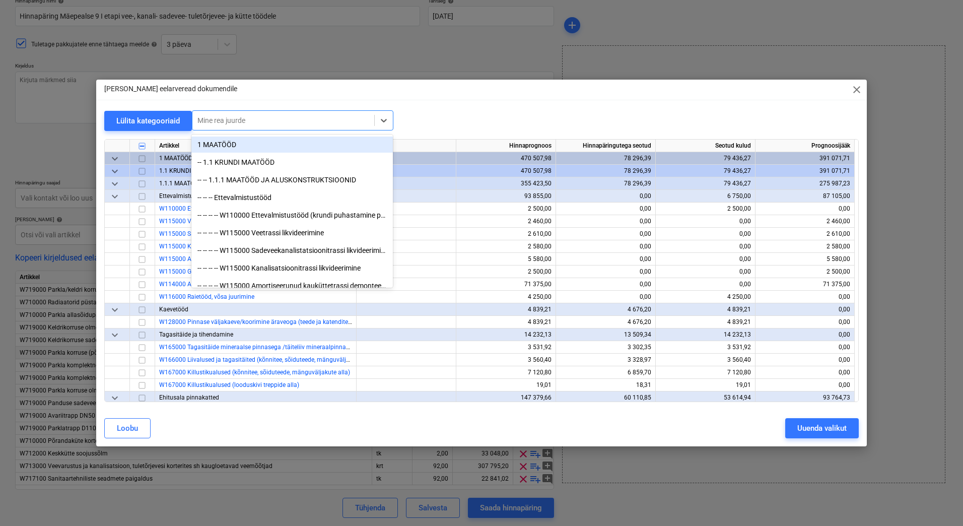
click at [279, 118] on div at bounding box center [283, 120] width 172 height 10
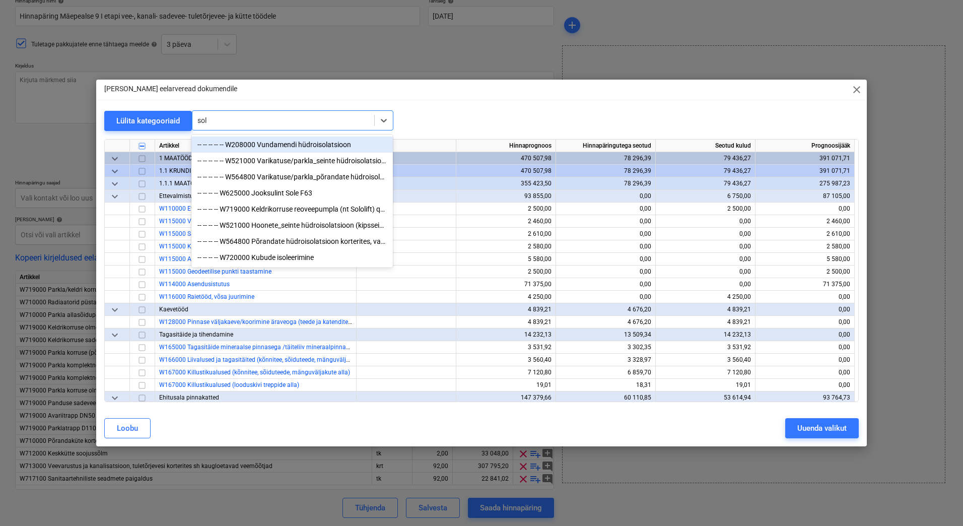
type input "solo"
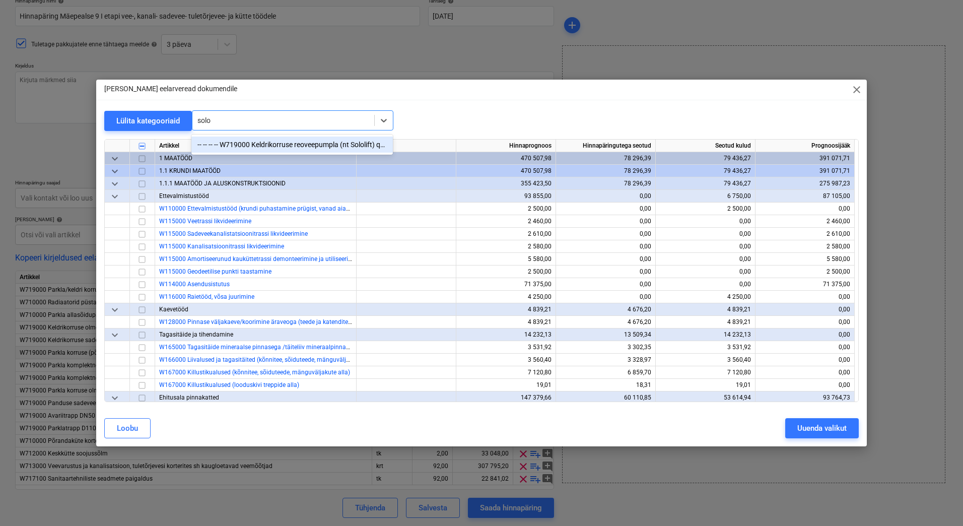
click at [288, 147] on div "-- -- -- -- W719000 Keldrikorruse reoveepumpla (nt Sololift) q=2l/s; H=4m" at bounding box center [291, 144] width 201 height 16
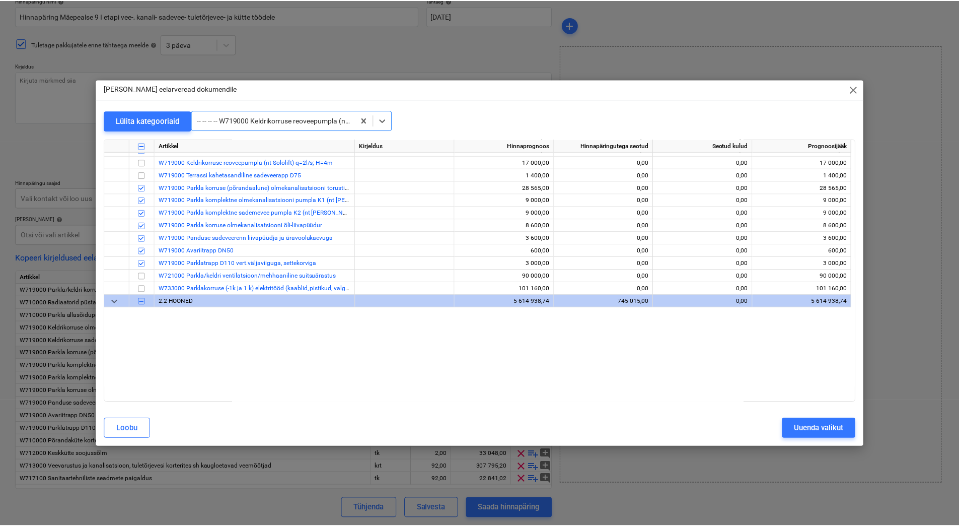
scroll to position [3864, 0]
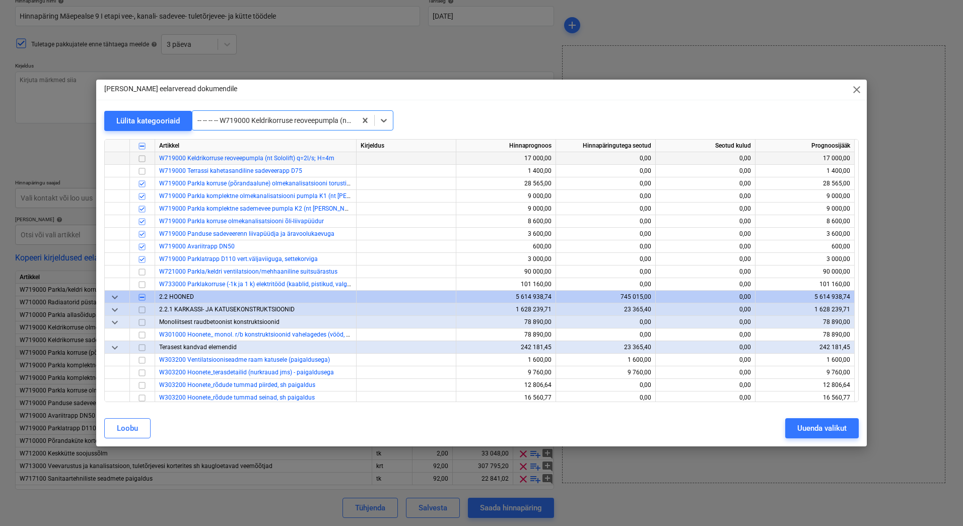
click at [142, 160] on input "checkbox" at bounding box center [142, 159] width 12 height 12
click at [823, 426] on div "Uuenda valikut" at bounding box center [821, 427] width 49 height 13
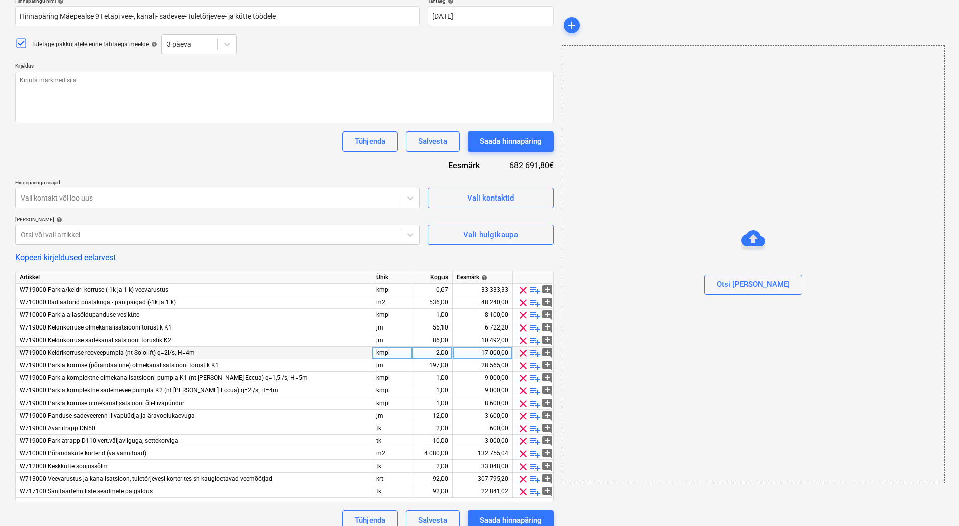
type textarea "x"
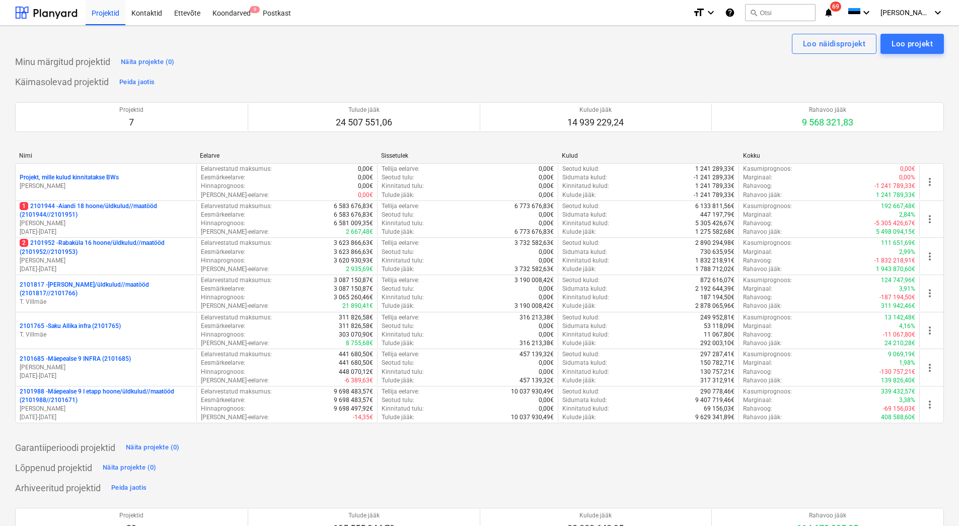
click at [94, 405] on p "[PERSON_NAME]" at bounding box center [106, 408] width 173 height 9
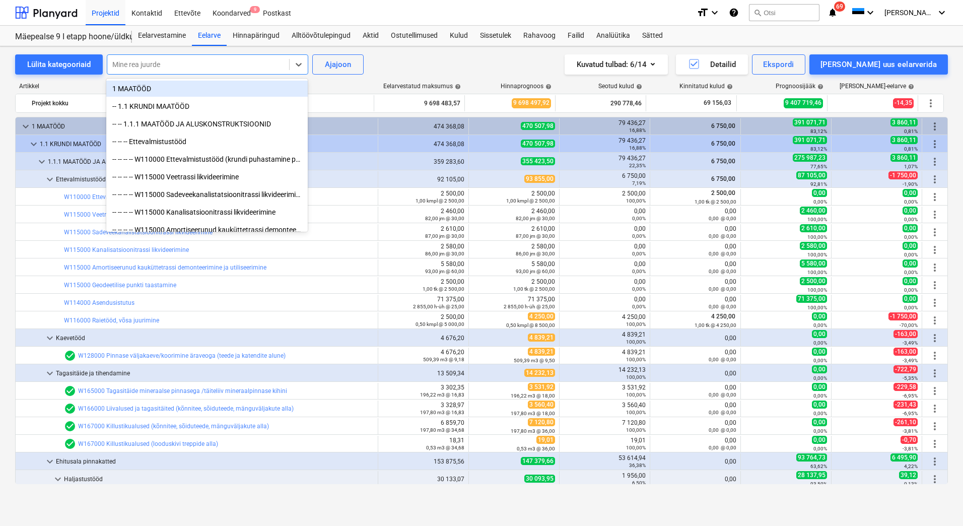
click at [169, 60] on div at bounding box center [198, 64] width 172 height 10
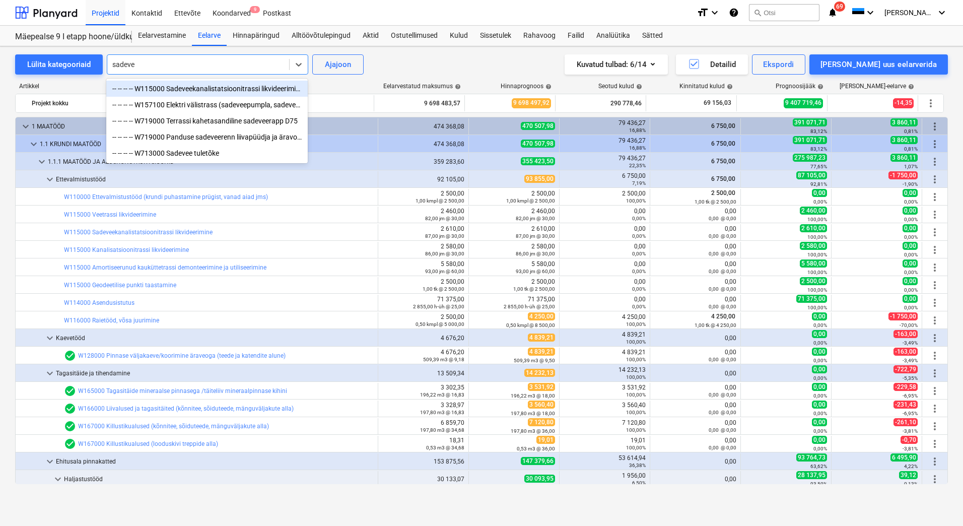
type input "sadevee"
click at [268, 105] on div "-- -- -- -- W157100 Elektri välistrass (sadeveepumpla, sadeveemahuti) 1W1" at bounding box center [206, 105] width 201 height 16
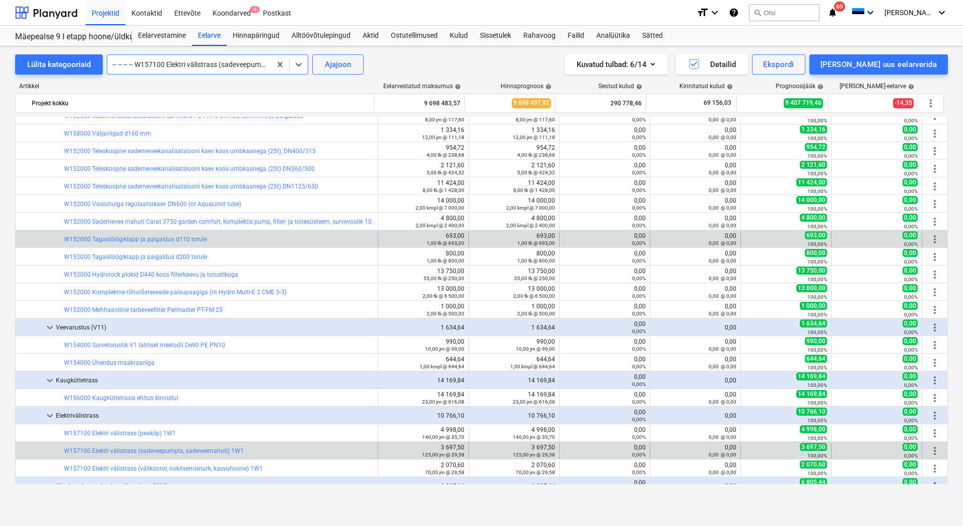
scroll to position [1515, 0]
